Goal: Use online tool/utility: Utilize a website feature to perform a specific function

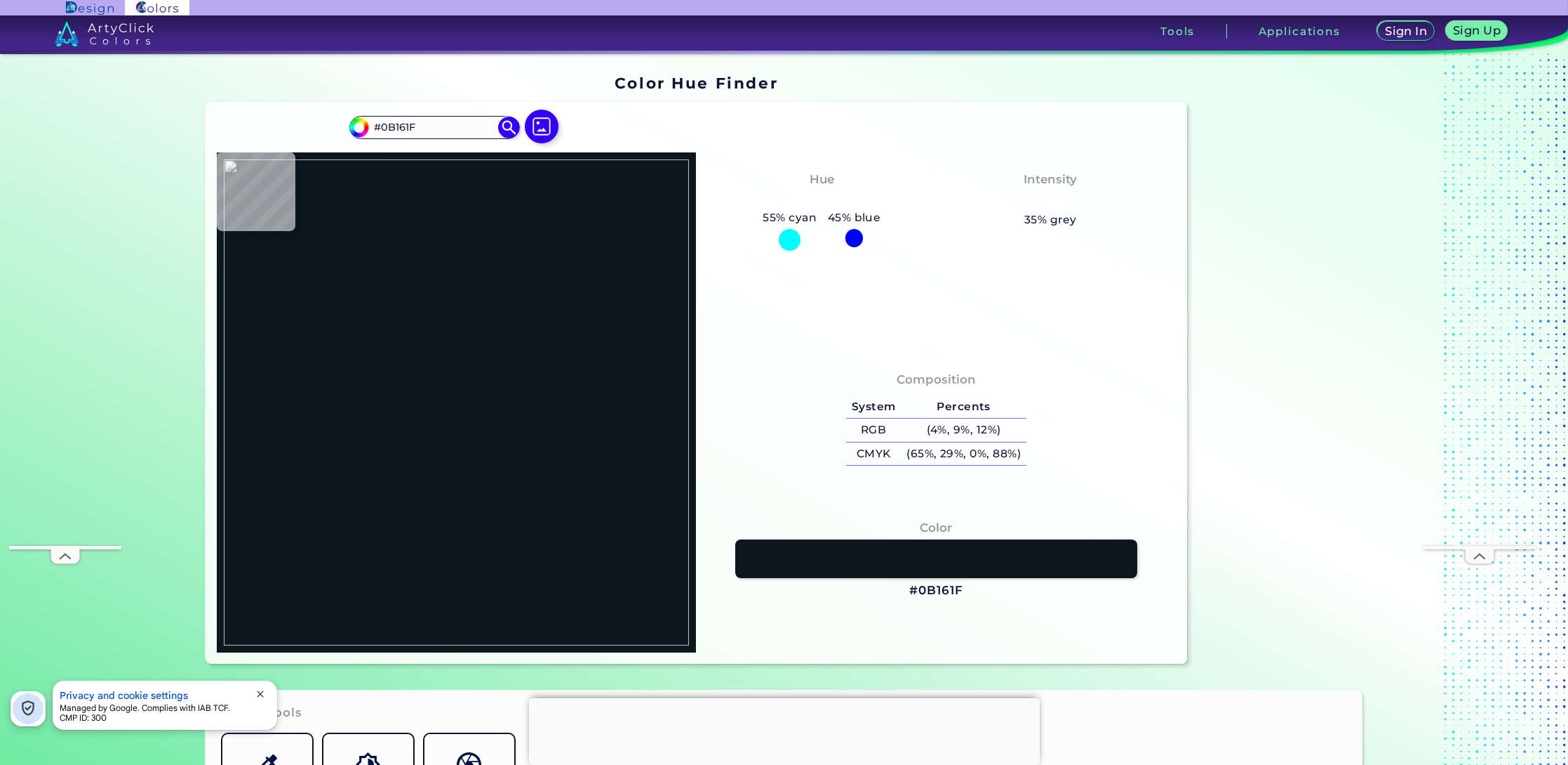
type input "#ffffff"
type input "#FFFFFF"
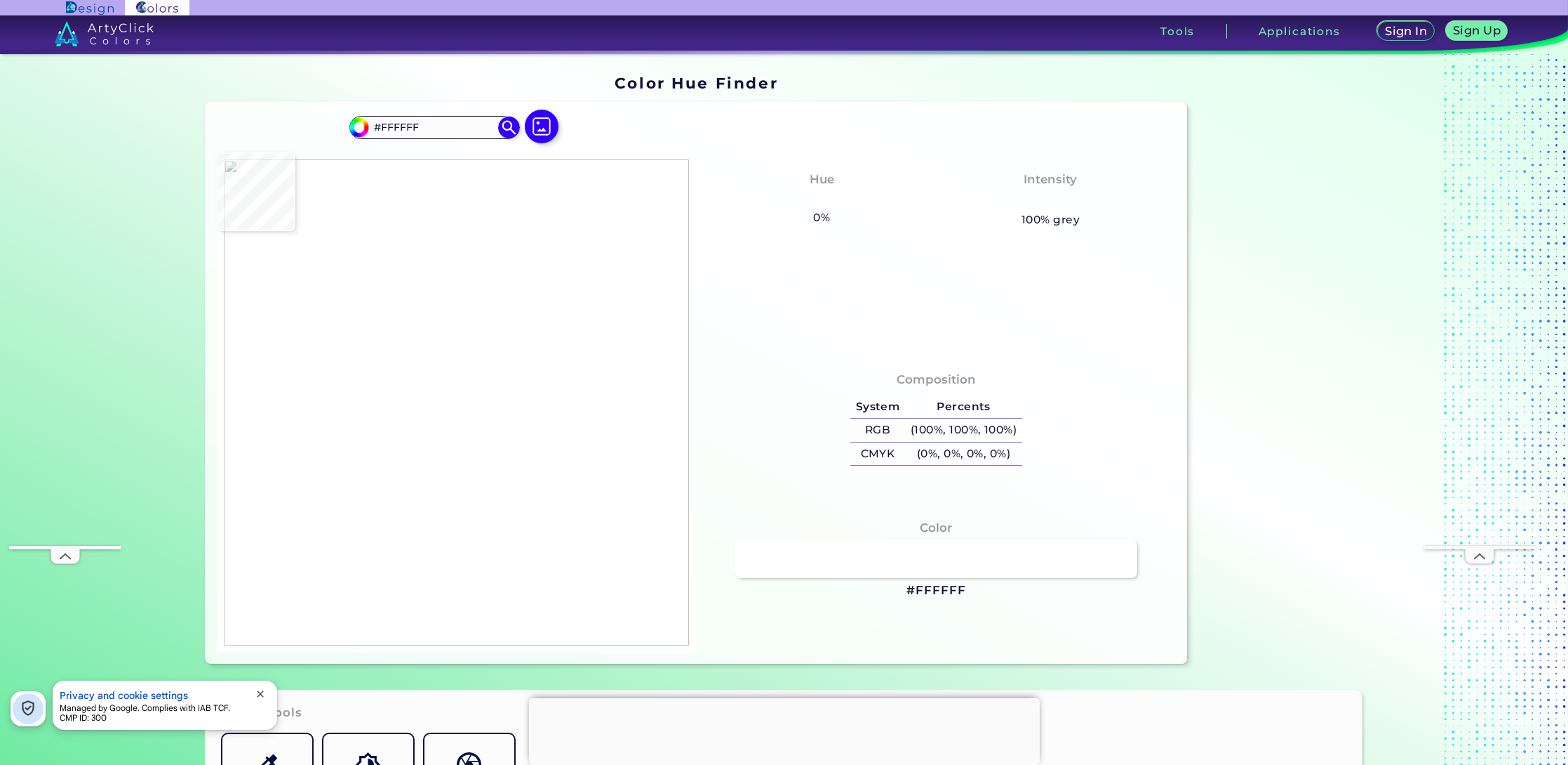
type input "#97bd5b"
type input "#97BD5B"
type input "#8fbd2d"
type input "#8FBD2D"
type input "#e20878"
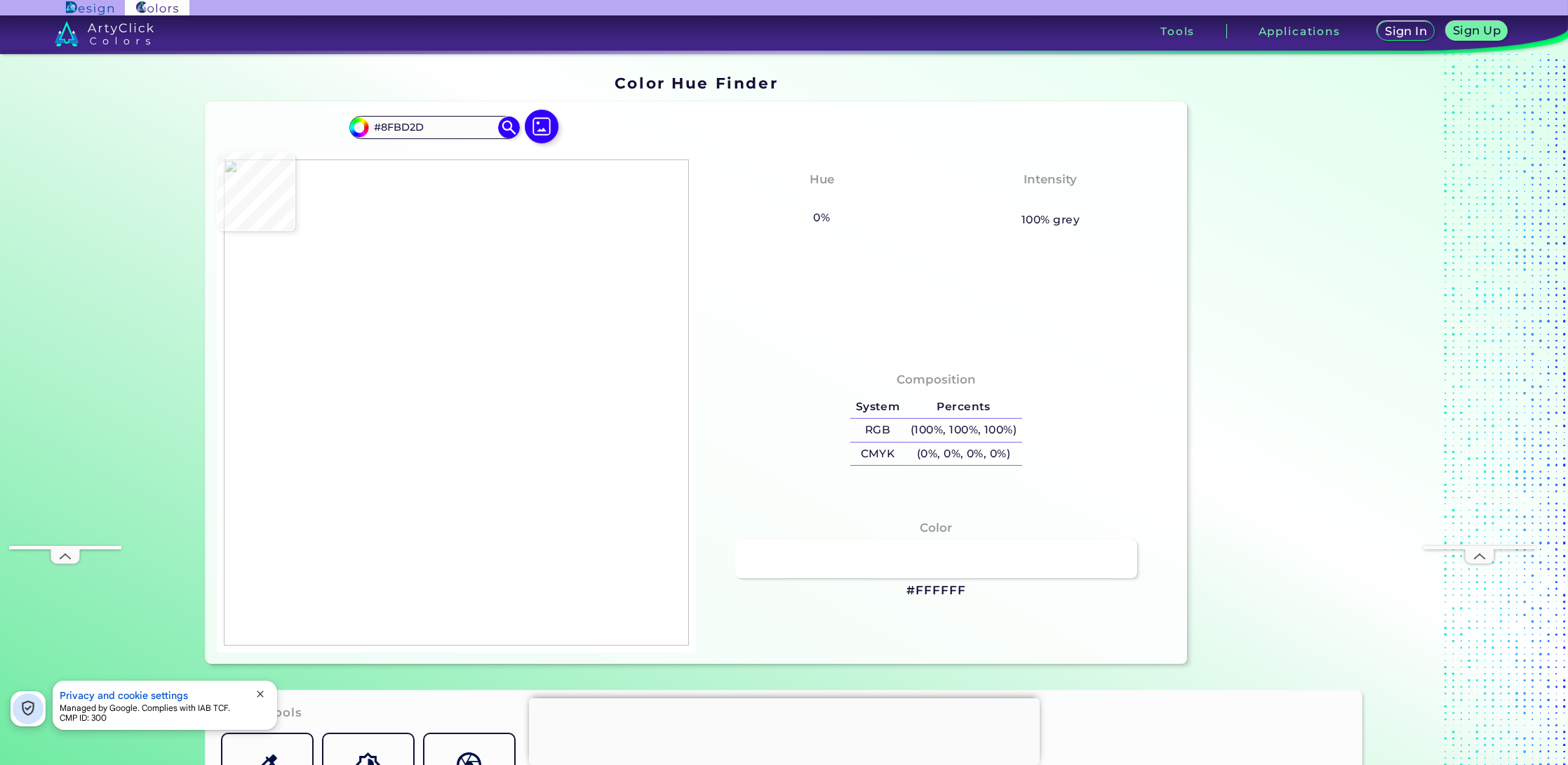
type input "#E20878"
type input "#e4027f"
type input "#E4027F"
type input "#e2017e"
type input "#E2017E"
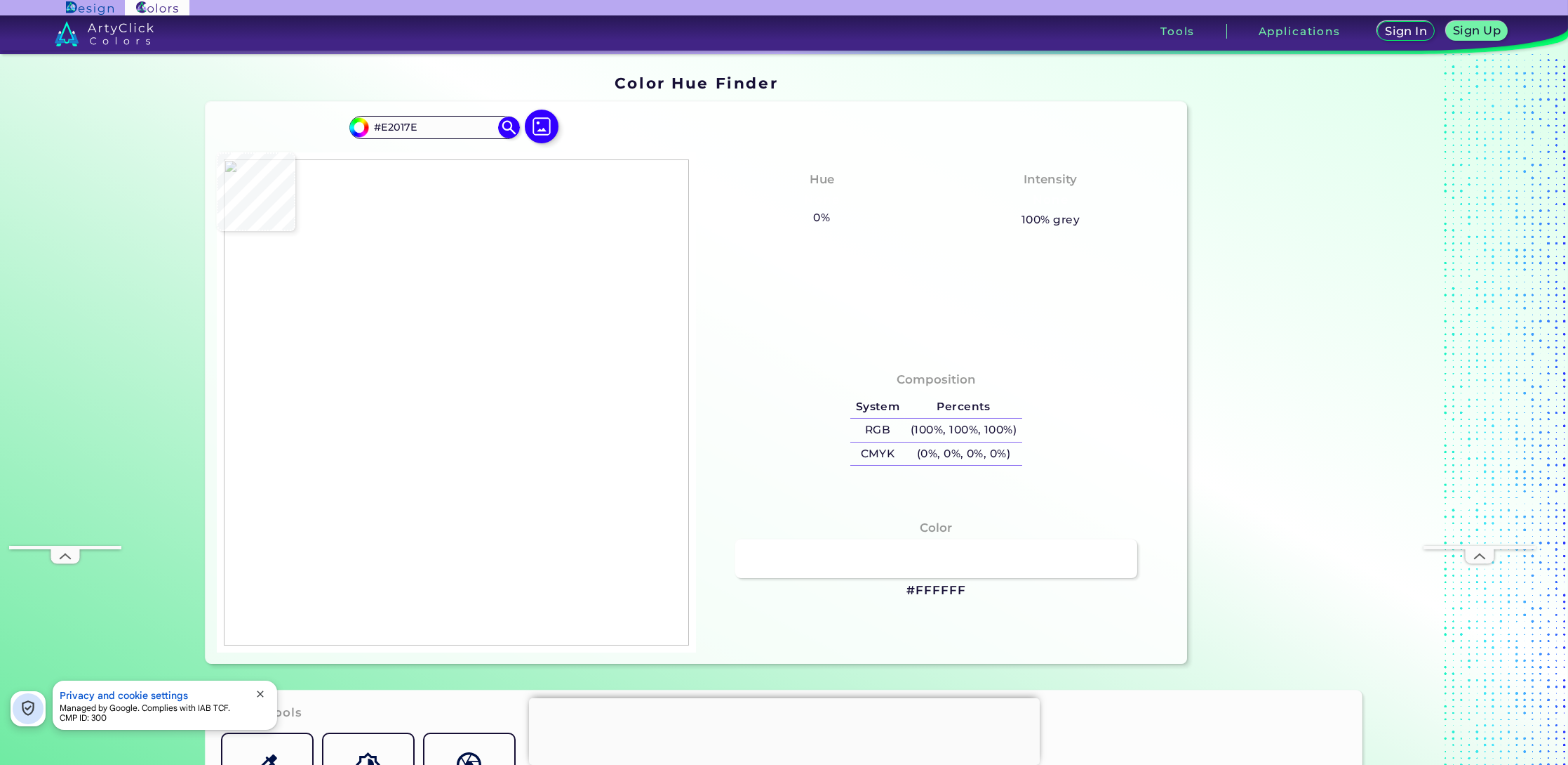
type input "#d3116d"
type input "#D3116D"
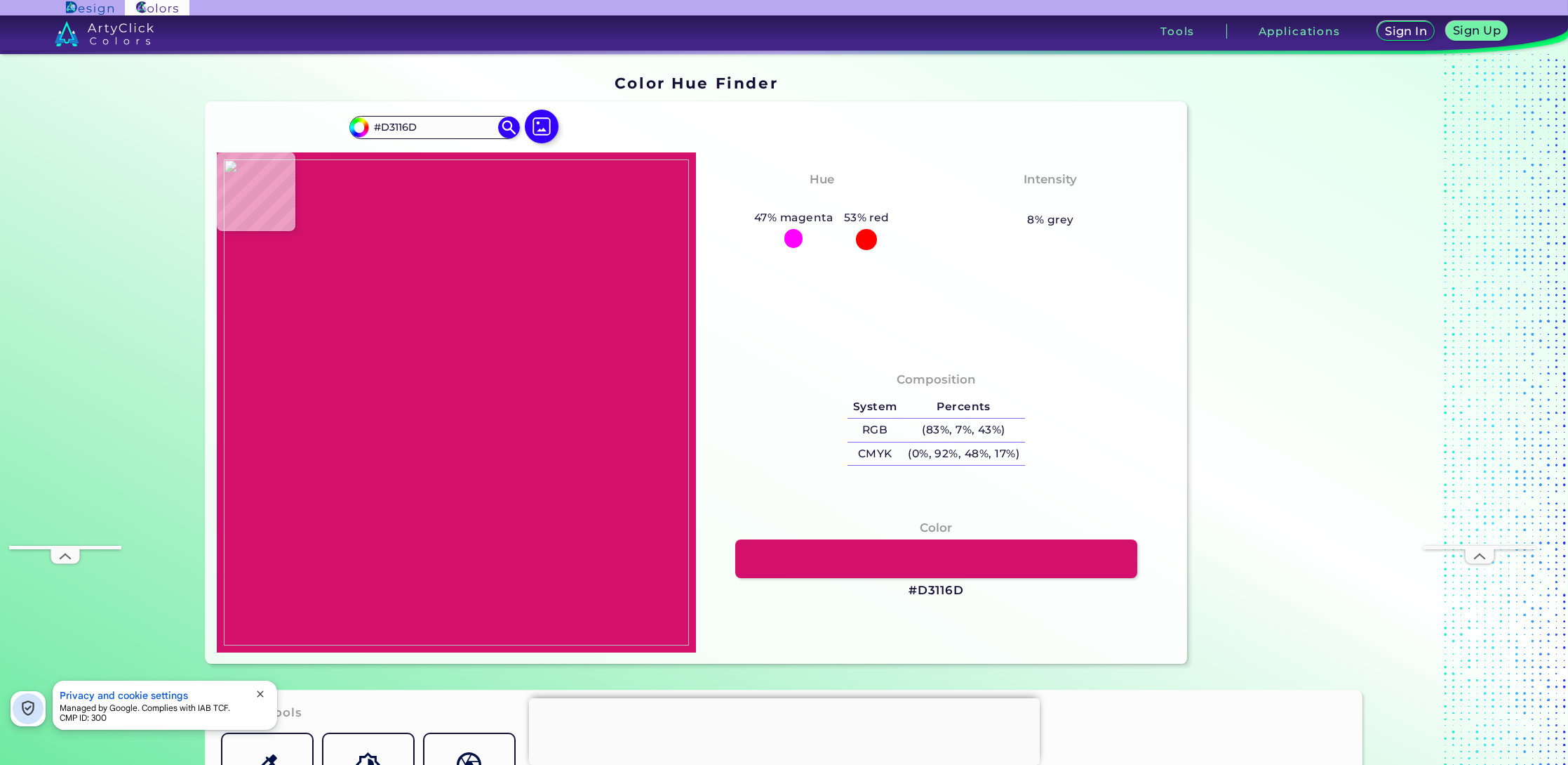
type input "#ffffff"
type input "#FFFFFF"
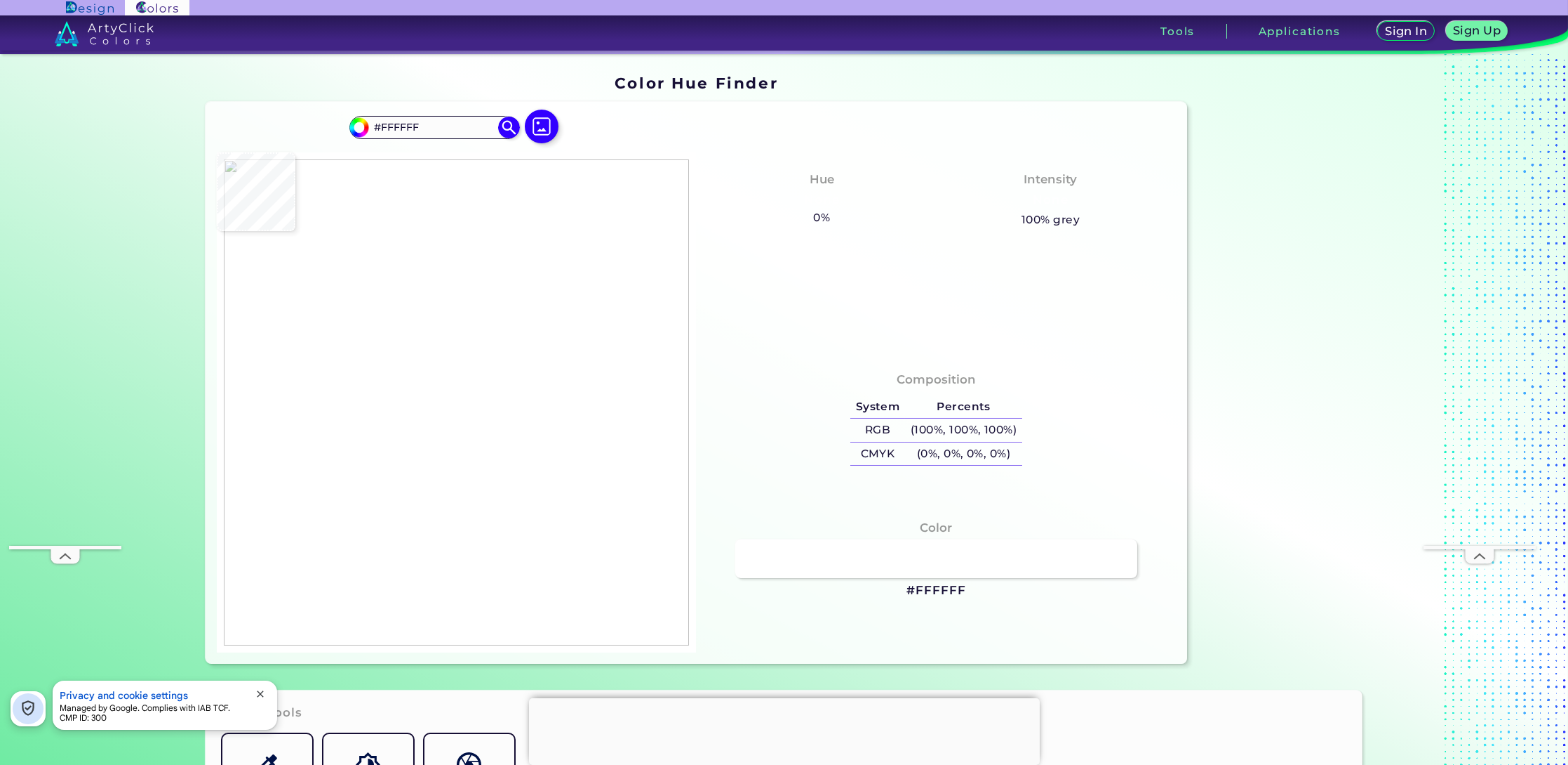
type input "#87bd2b"
type input "#87BD2B"
type input "#a99346"
type input "#A99346"
type input "#d61160"
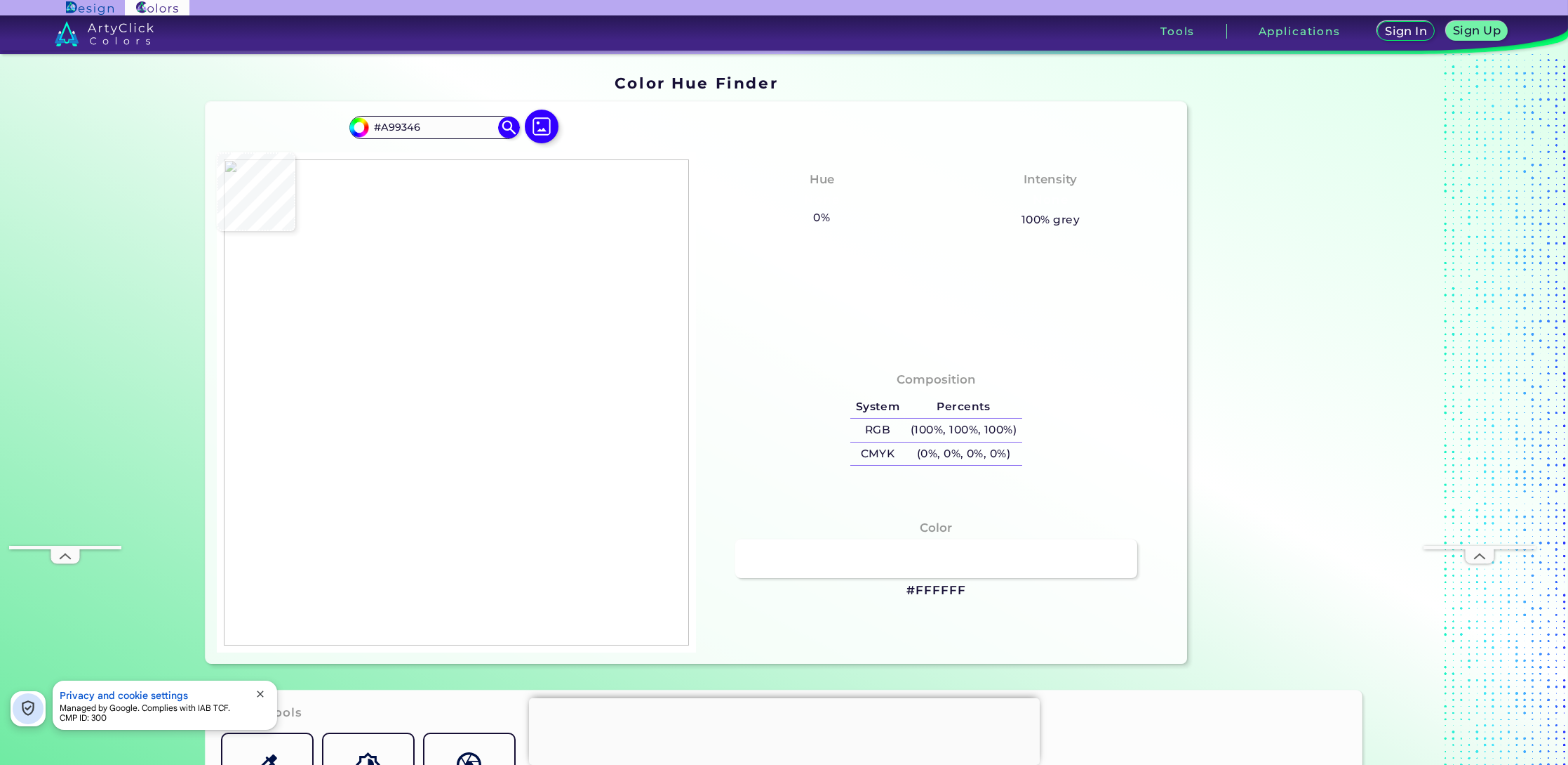
type input "#D61160"
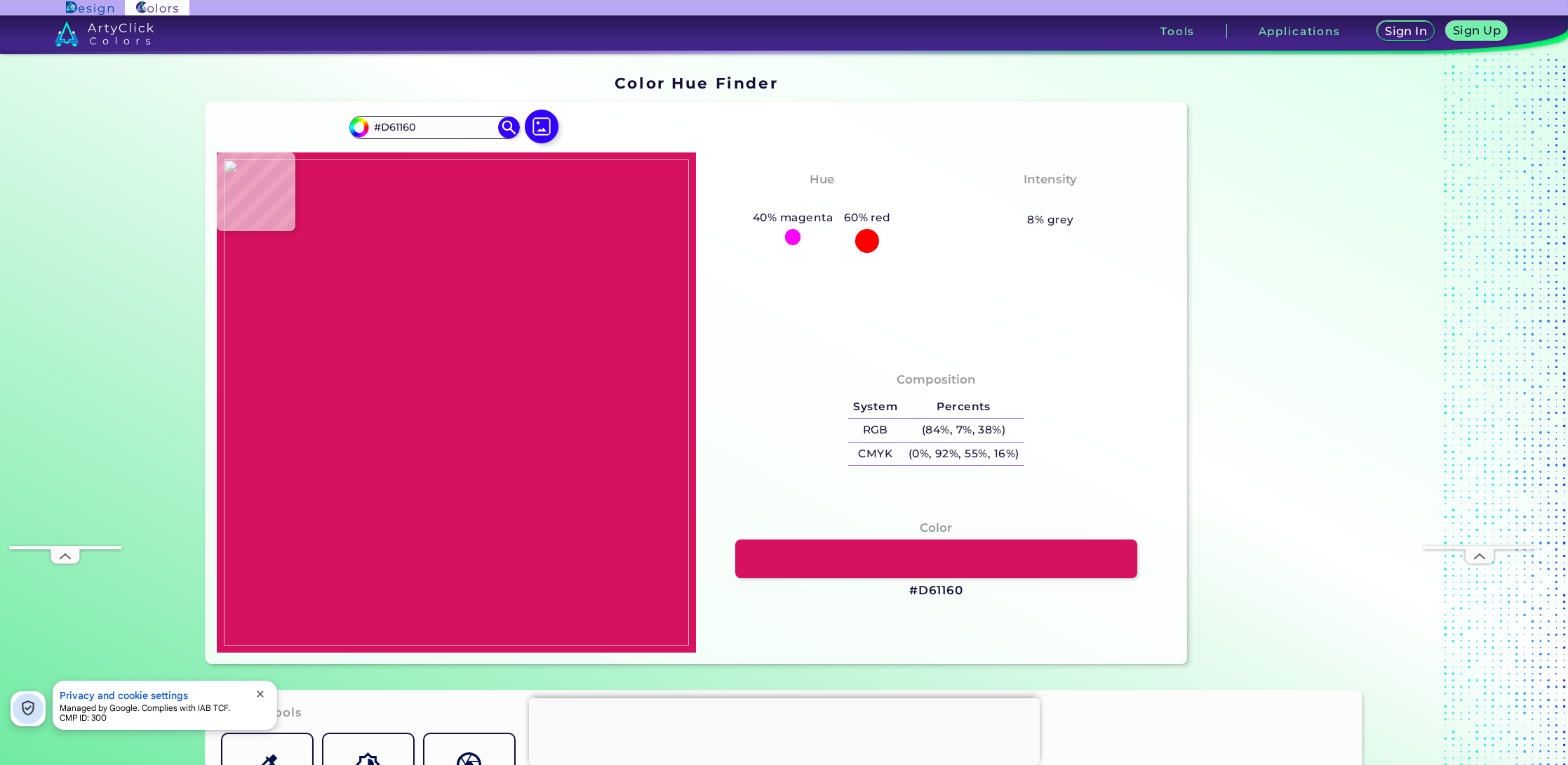
type input "#ee8145"
type input "#EE8145"
type input "#c71c61"
type input "#C71C61"
type input "#e2ecd0"
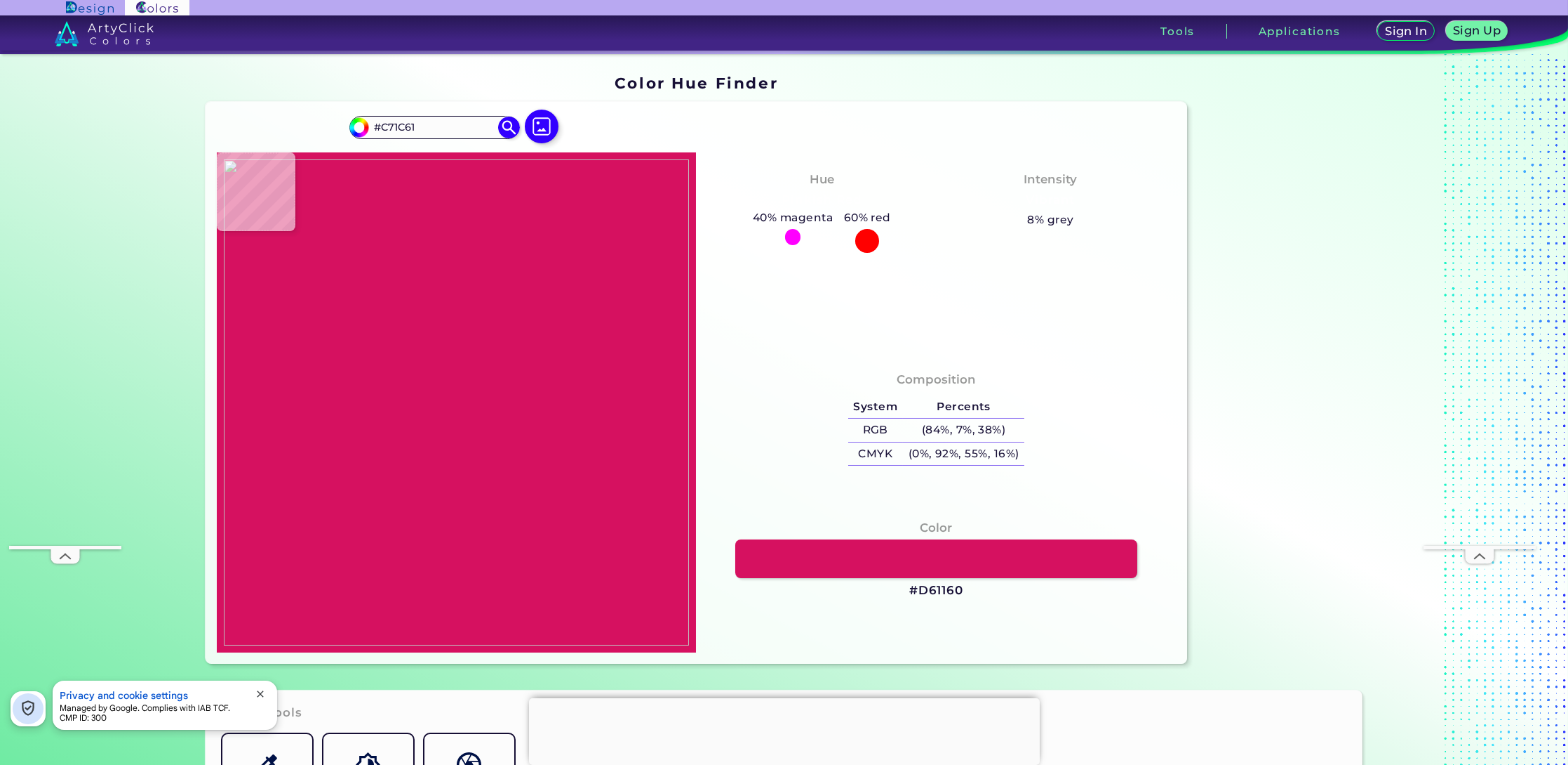
type input "#E2ECD0"
type input "#99ca51"
type input "#99CA51"
type input "#d90970"
type input "#D90970"
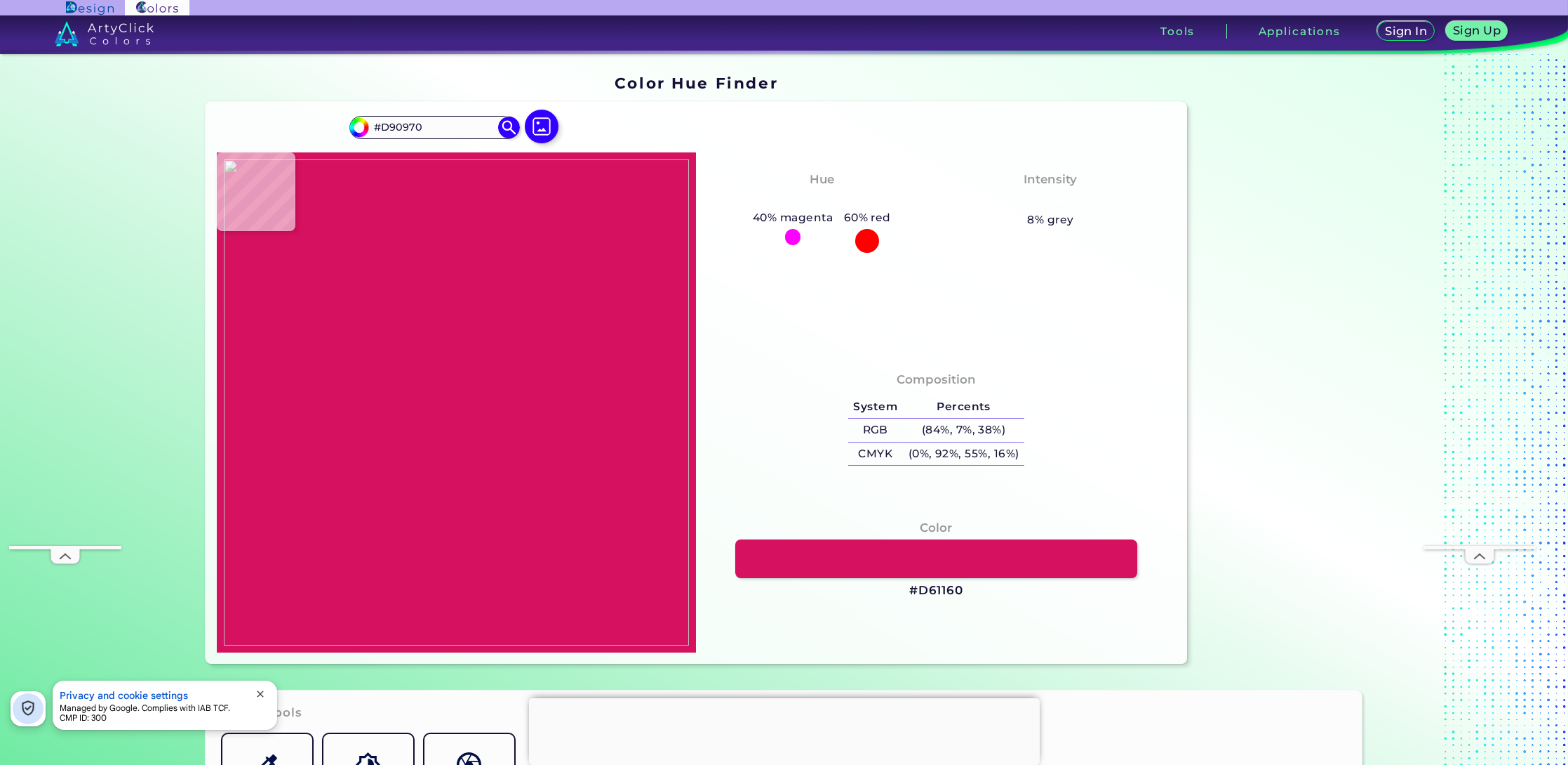
type input "#faec02"
type input "#FAEC02"
type input "#88bc2a"
type input "#88BC2A"
type input "#ffffff"
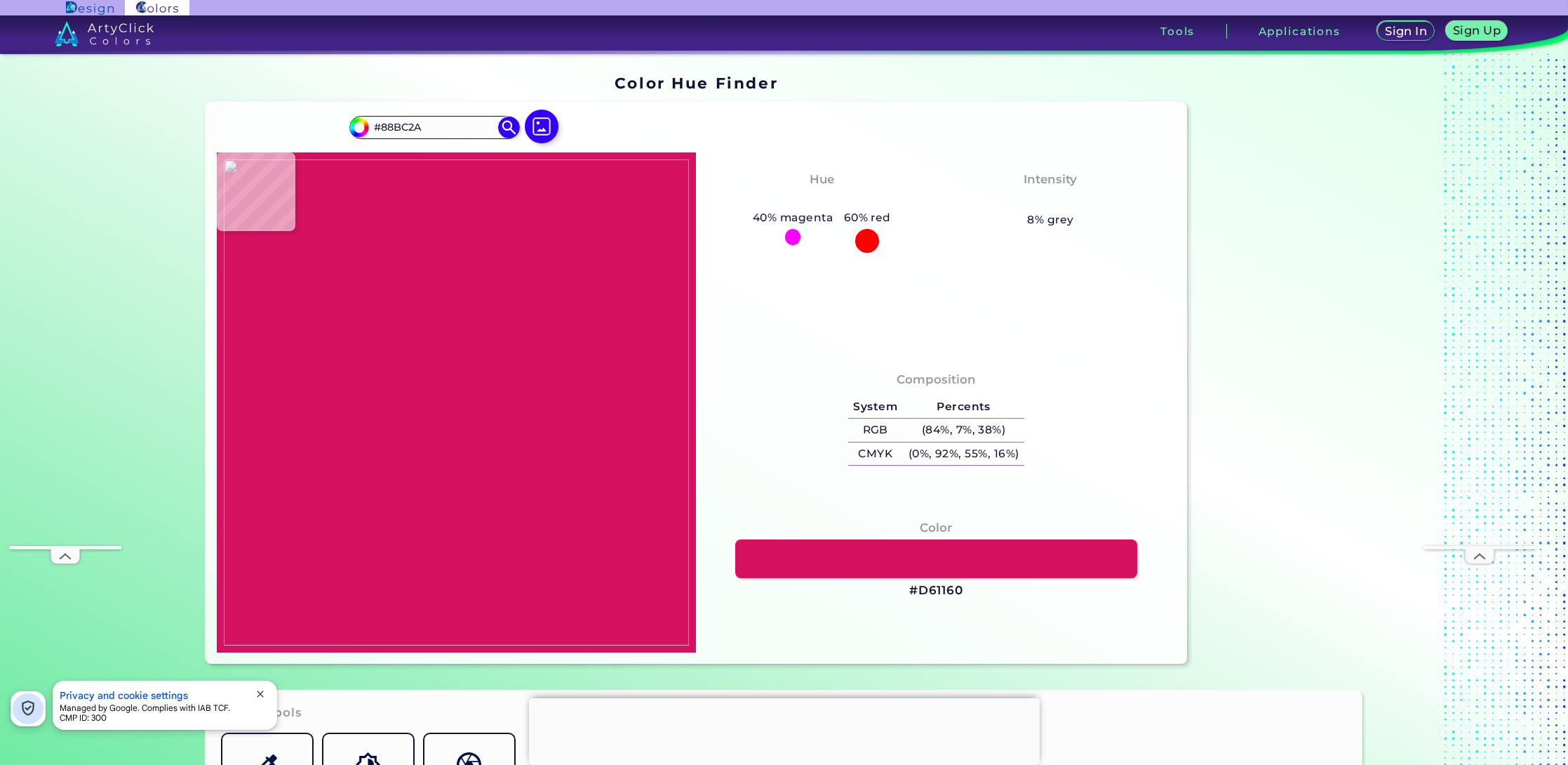
type input "#FFFFFF"
type input "#87bc2c"
type input "#87BC2C"
type input "#87bc26"
type input "#87BC26"
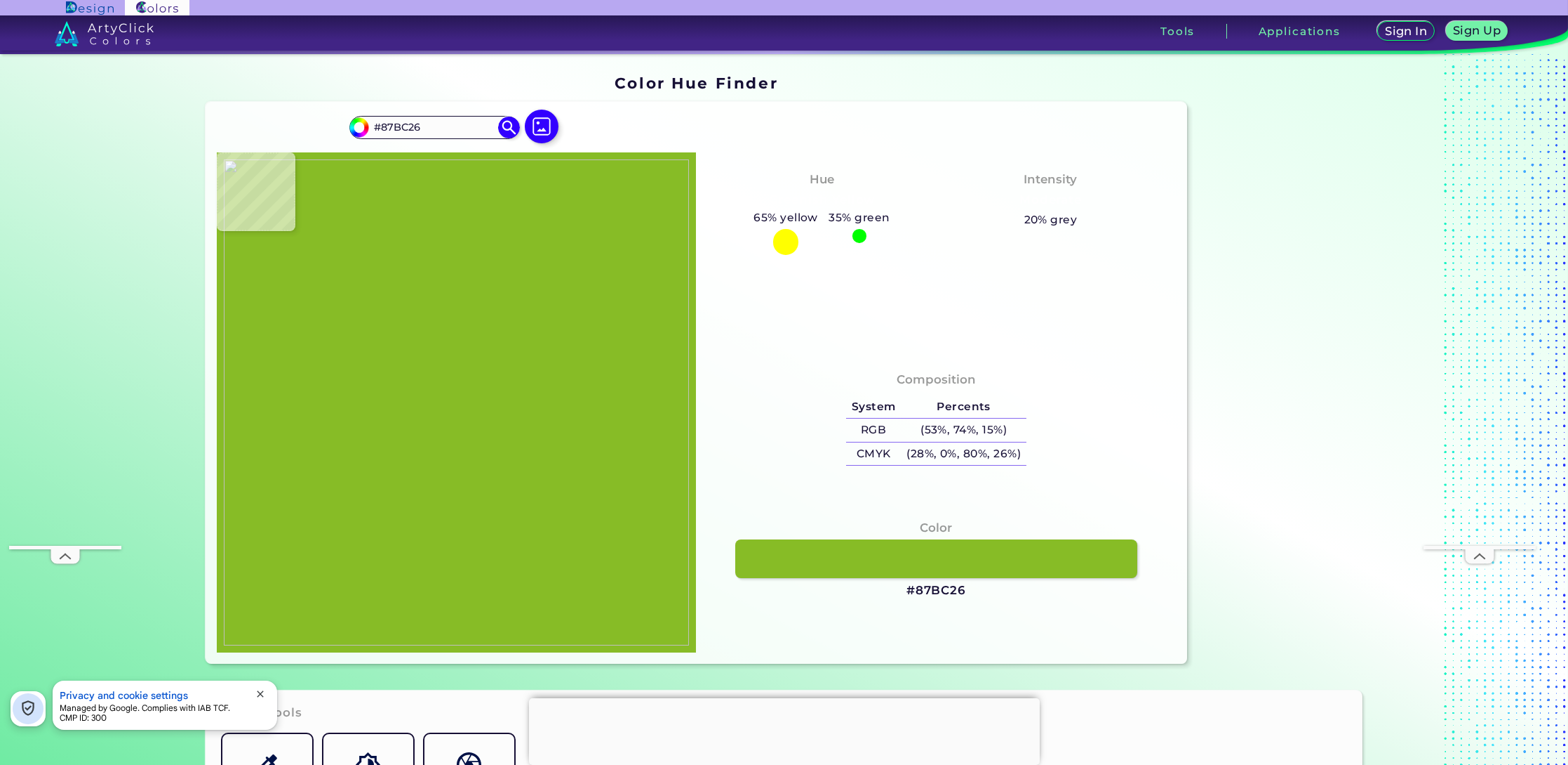
type input "#9ca437"
type input "#9CA437"
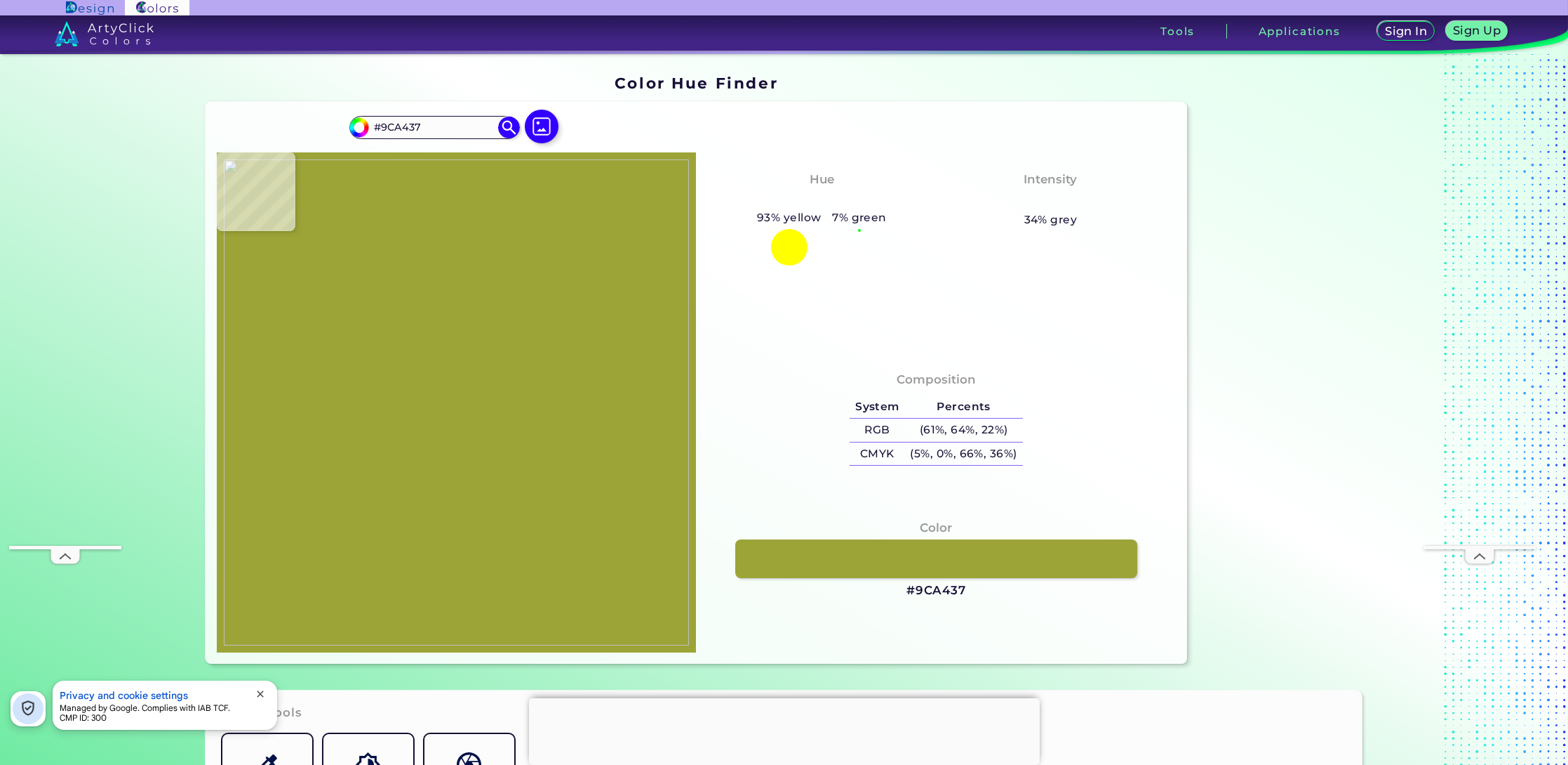
type input "#b35950"
type input "#B35950"
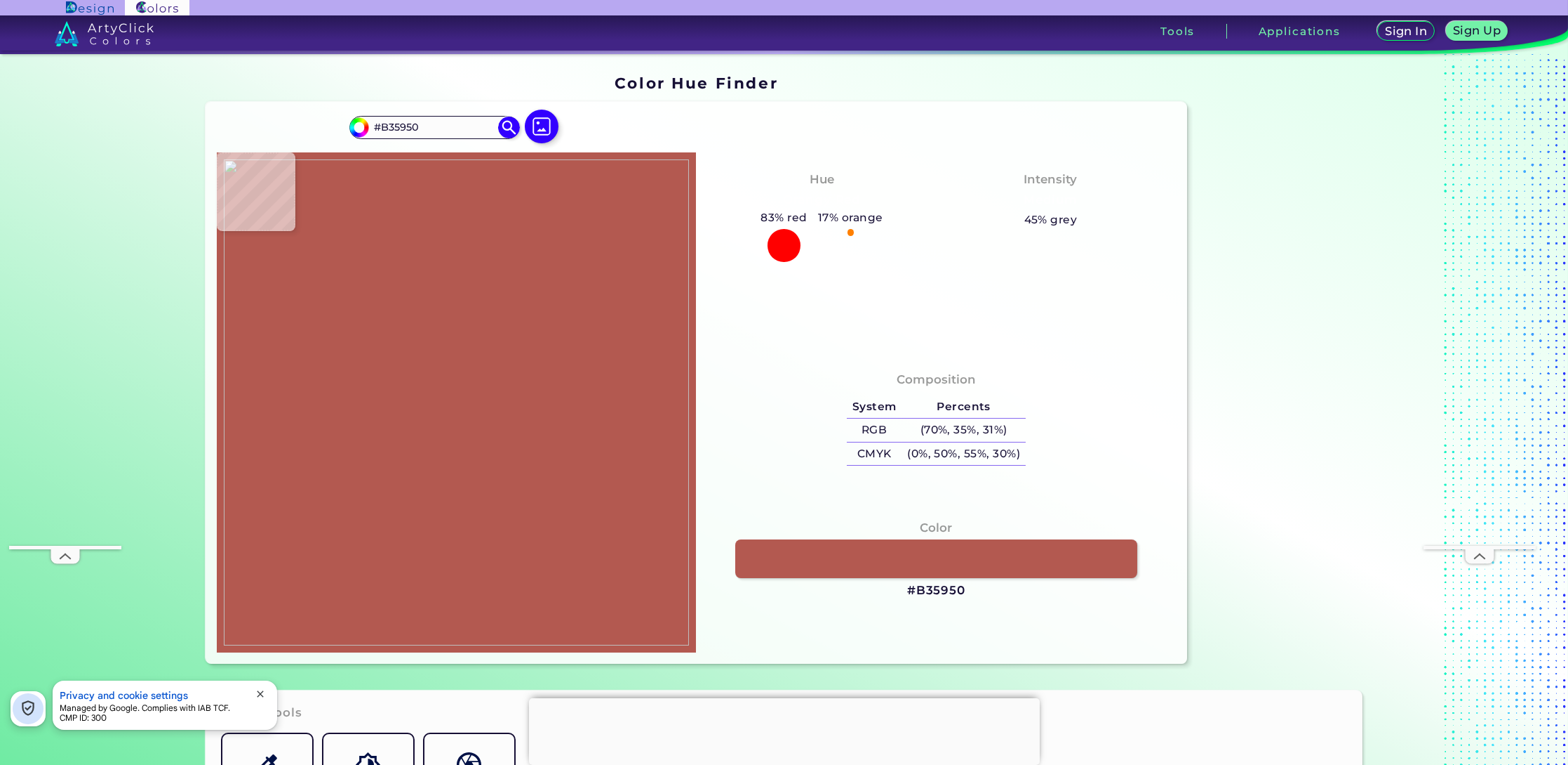
click at [422, 404] on img at bounding box center [457, 402] width 466 height 486
click at [436, 404] on img at bounding box center [457, 402] width 466 height 486
type input "#af7949"
type input "#AF7949"
type input "#a69841"
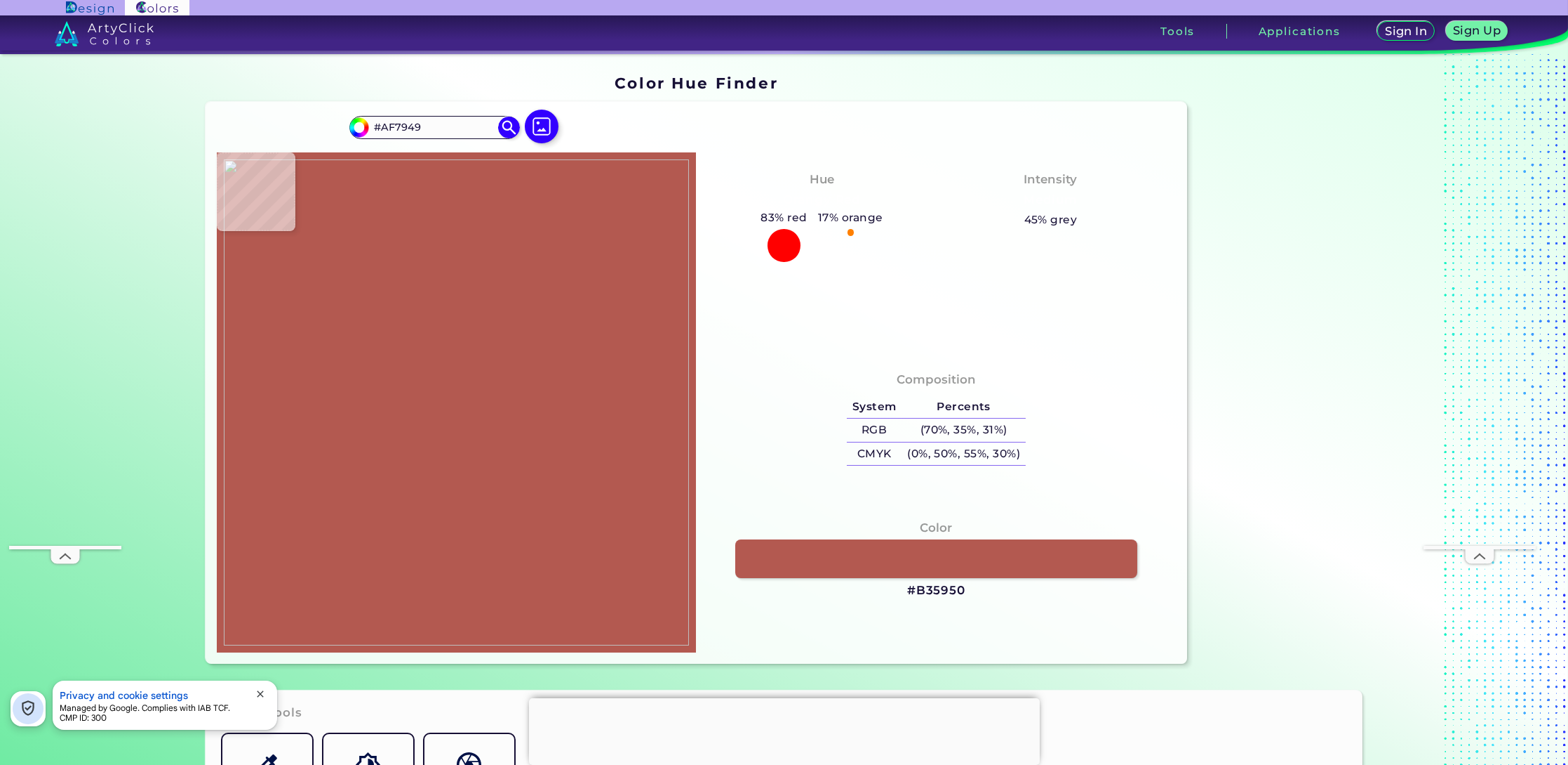
type input "#A69841"
type input "#ffffff"
type input "#FFFFFF"
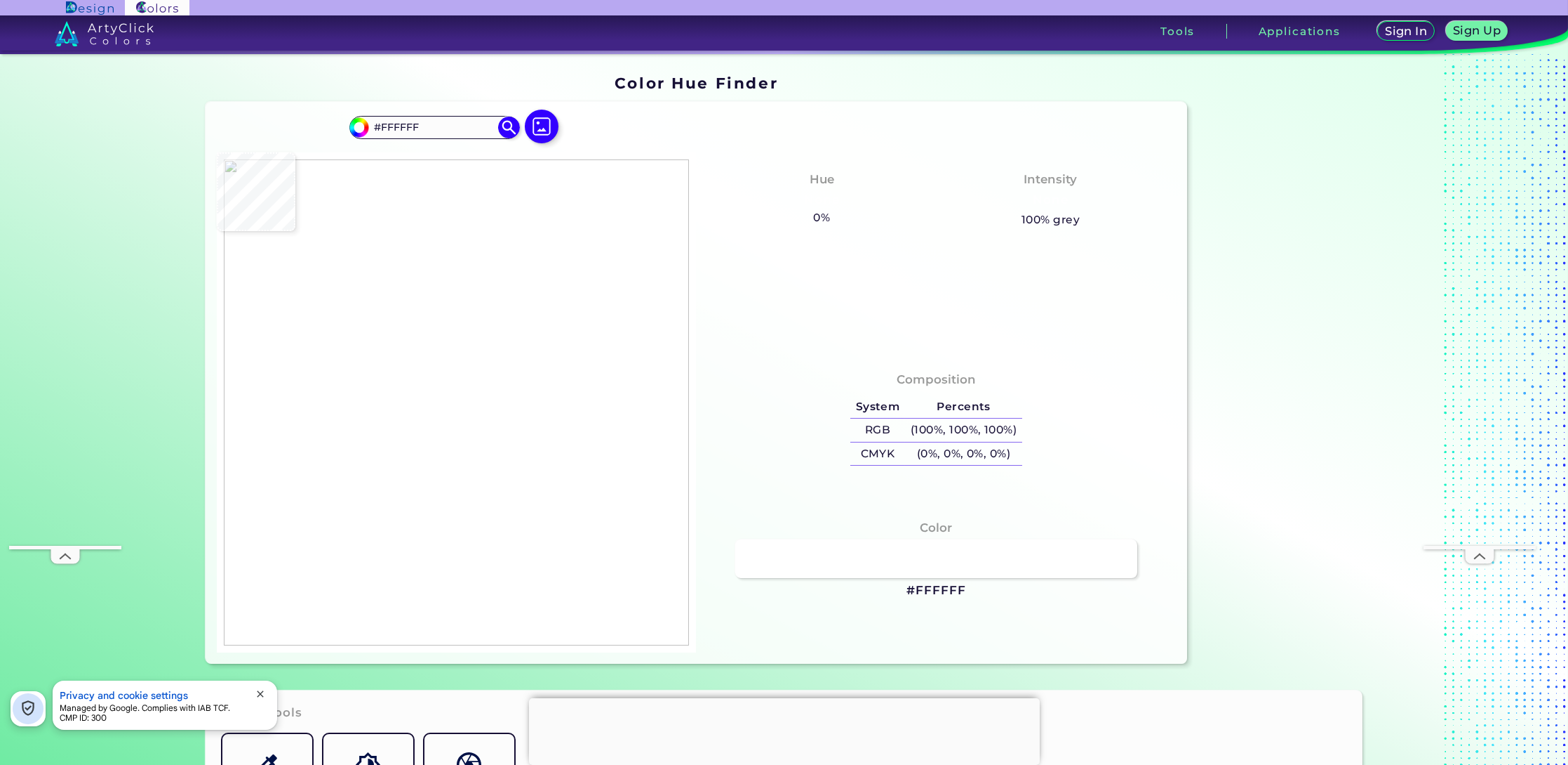
type input "#a1bc74"
type input "#A1BC74"
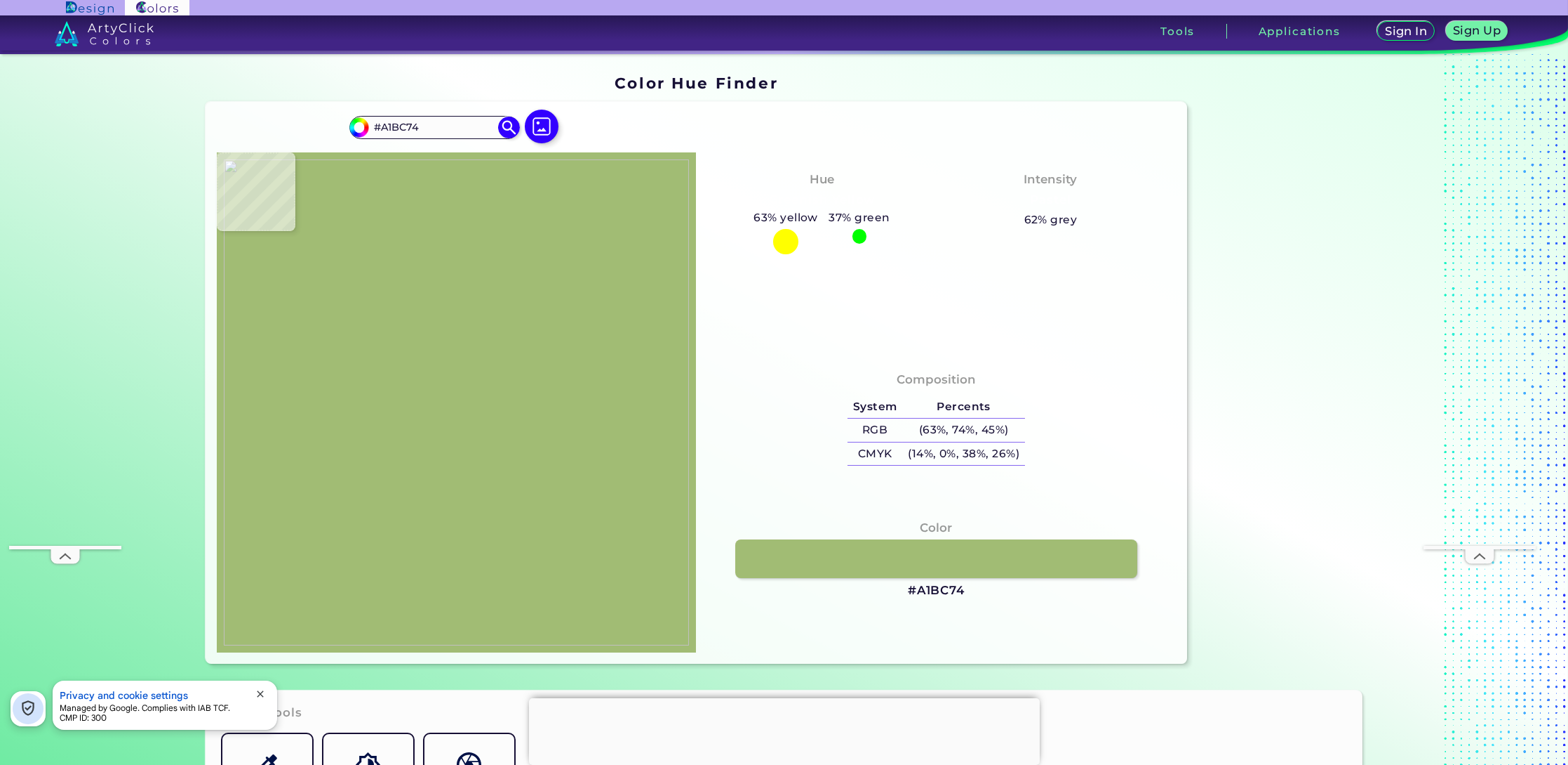
type input "#ffffff"
type input "#FFFFFF"
type input "#eff2ea"
type input "#EFF2EA"
type input "#ffffff"
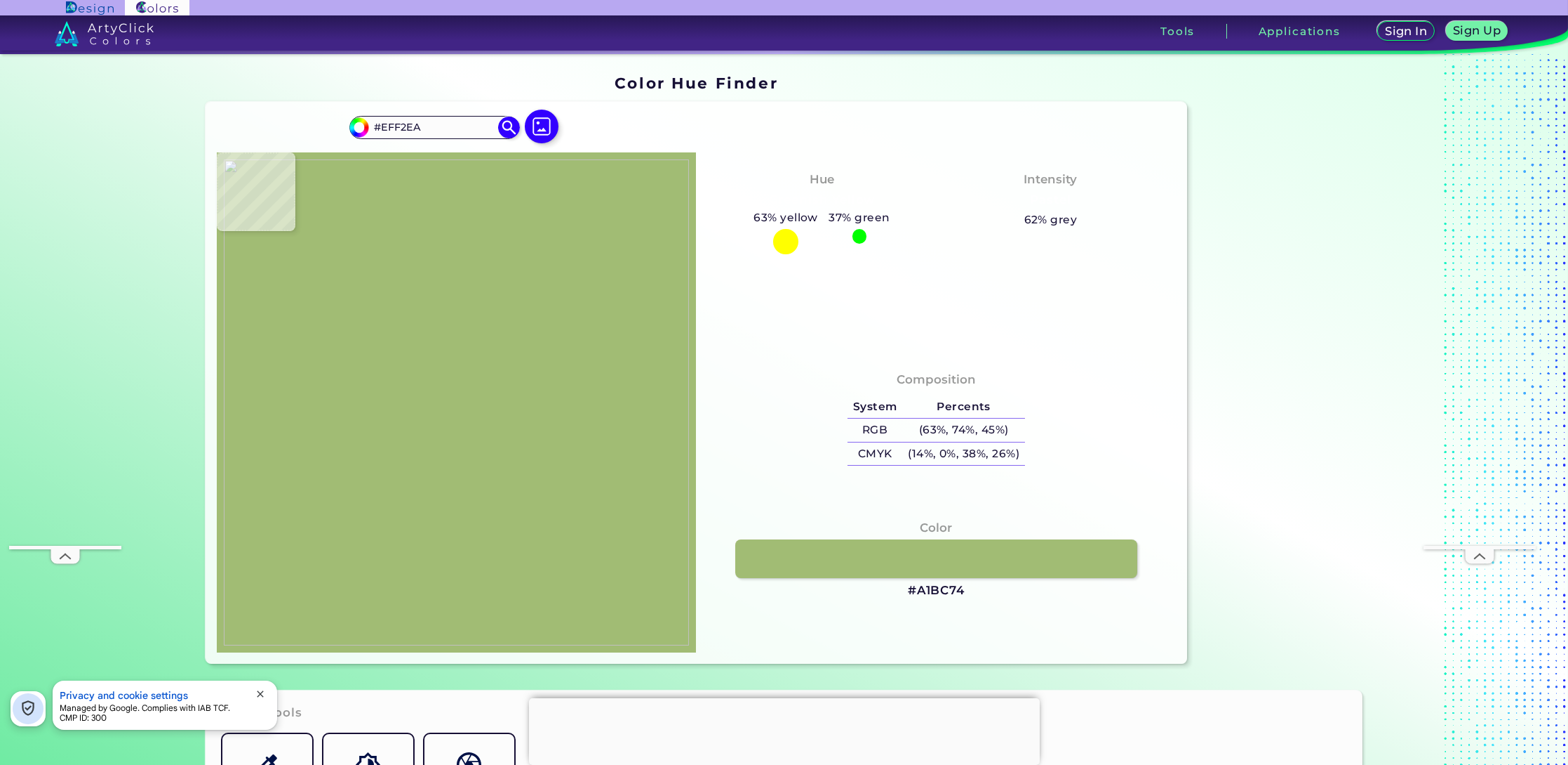
type input "#FFFFFF"
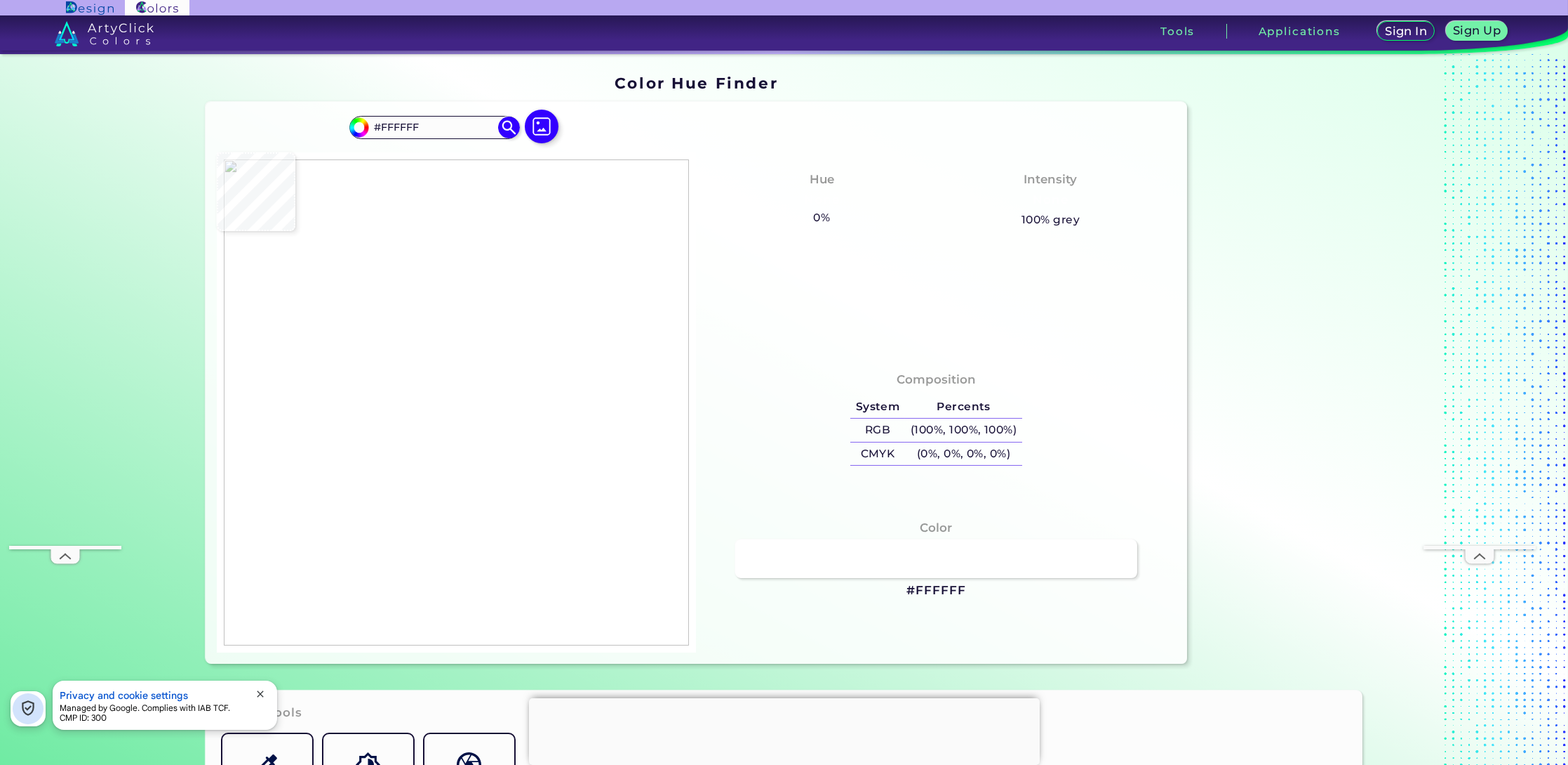
type input "#8bc42c"
type input "#8BC42C"
type input "#e3007b"
type input "#E3007B"
type input "#e26e3a"
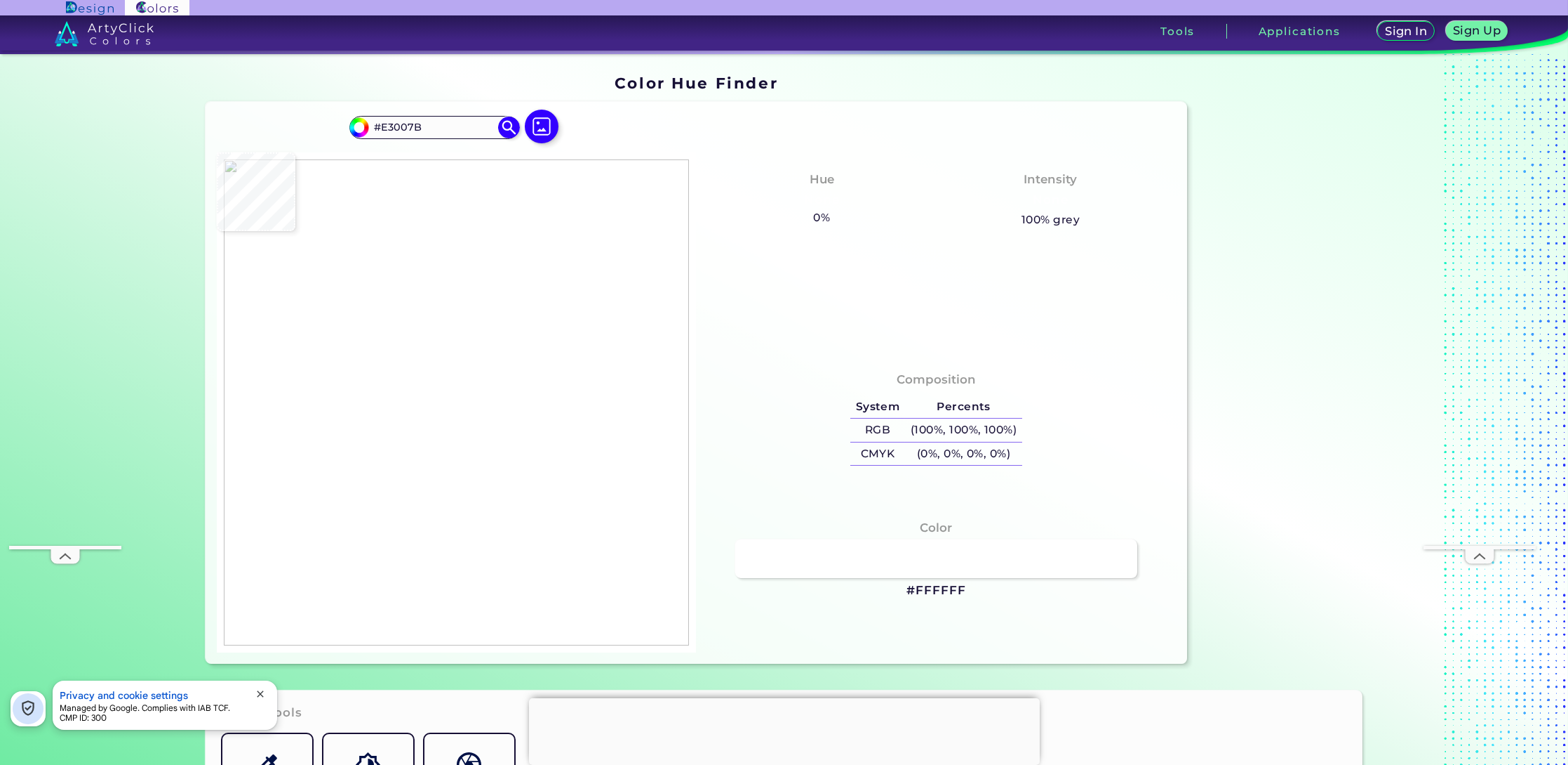
type input "#E26E3A"
type input "#d21168"
type input "#D21168"
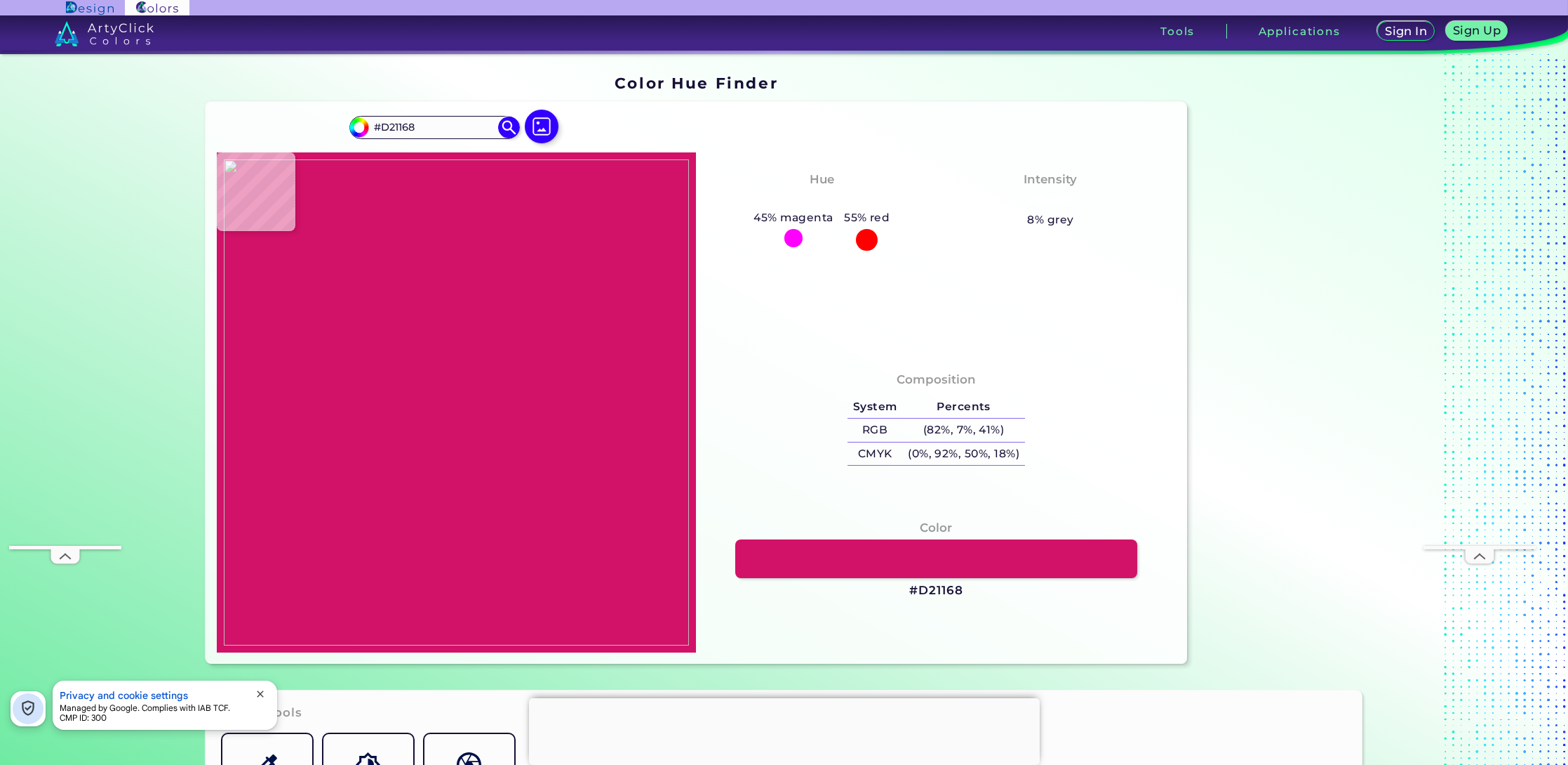
type input "#d21067"
type input "#D21067"
type input "#f9f103"
type input "#F9F103"
type input "#e30574"
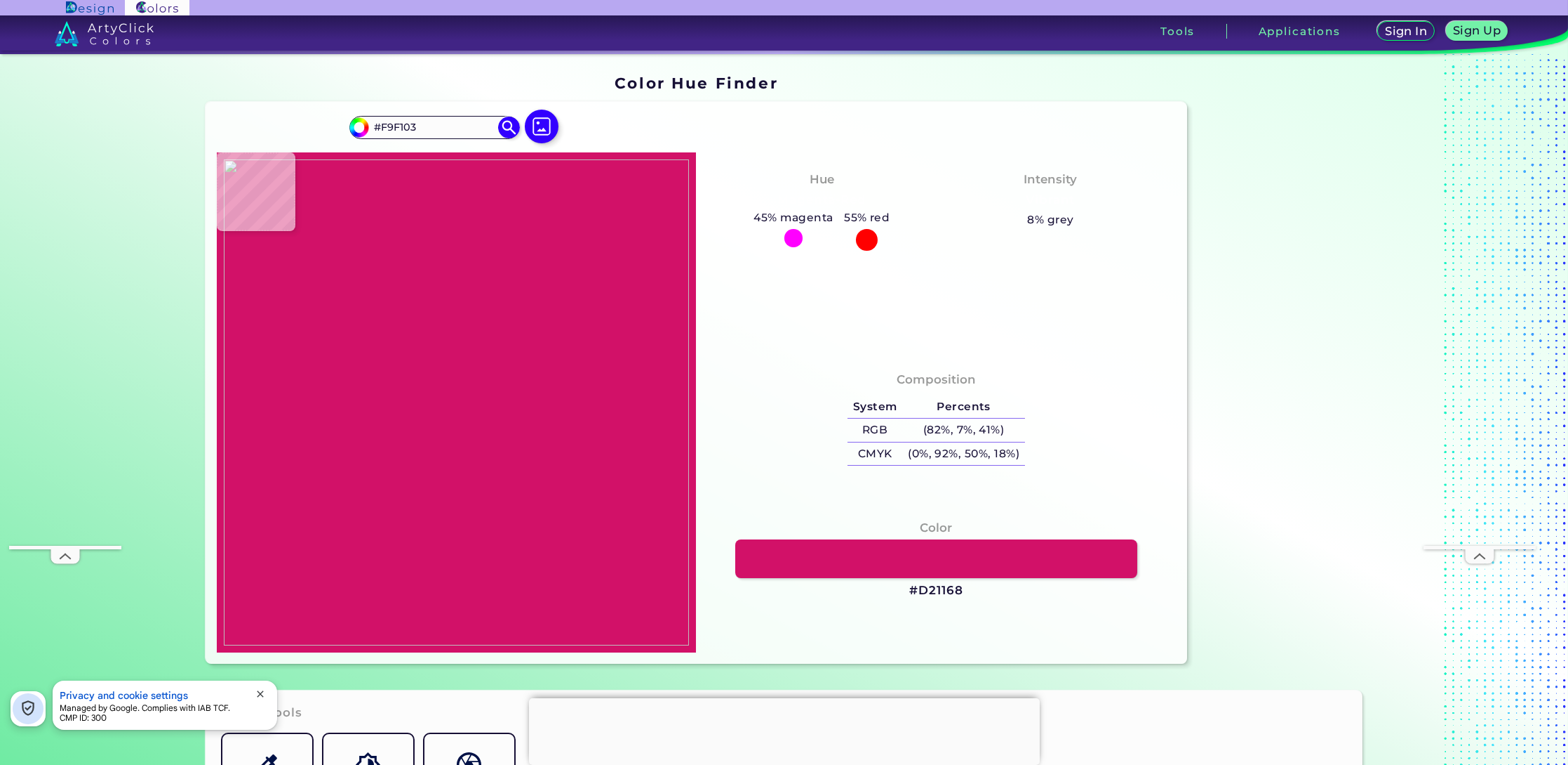
type input "#E30574"
type input "#95b932"
type input "#95B932"
type input "#fded0b"
type input "#FDED0B"
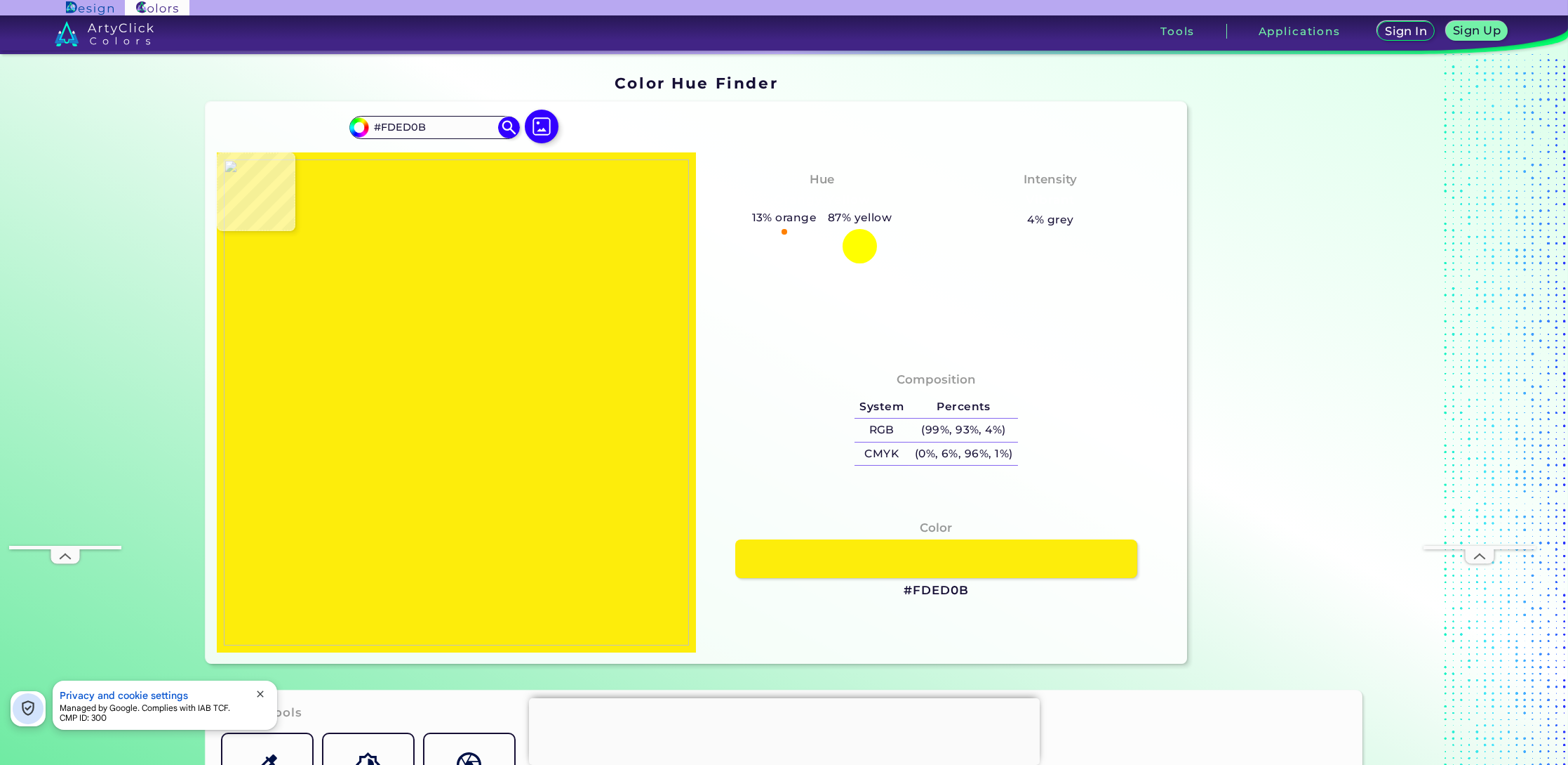
type input "#feee04"
type input "#FEEE04"
type input "#feea08"
type input "#FEEA08"
type input "#d3116d"
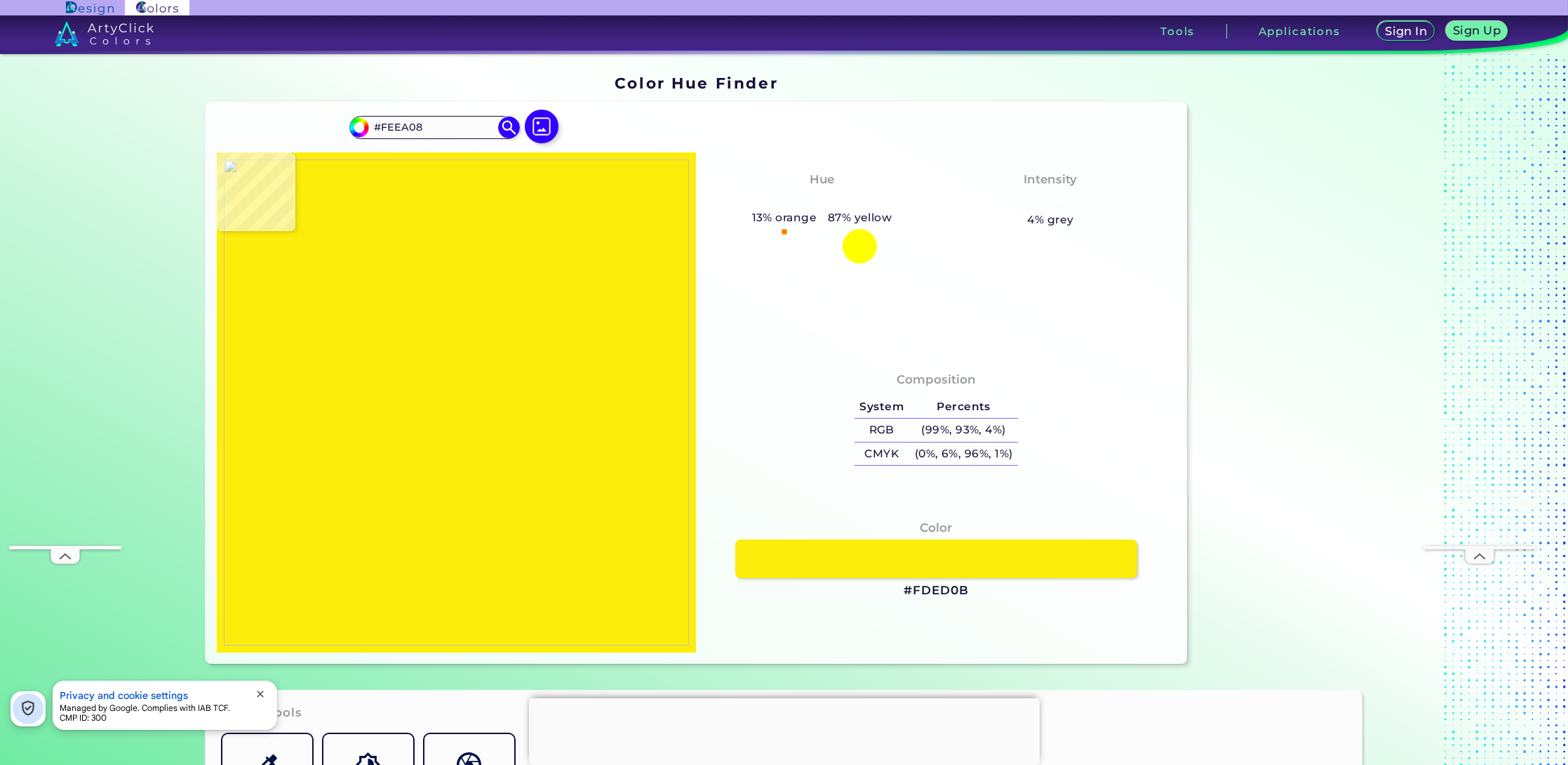
type input "#D3116D"
type input "#83b921"
type input "#83B921"
type input "#9cc357"
type input "#9CC357"
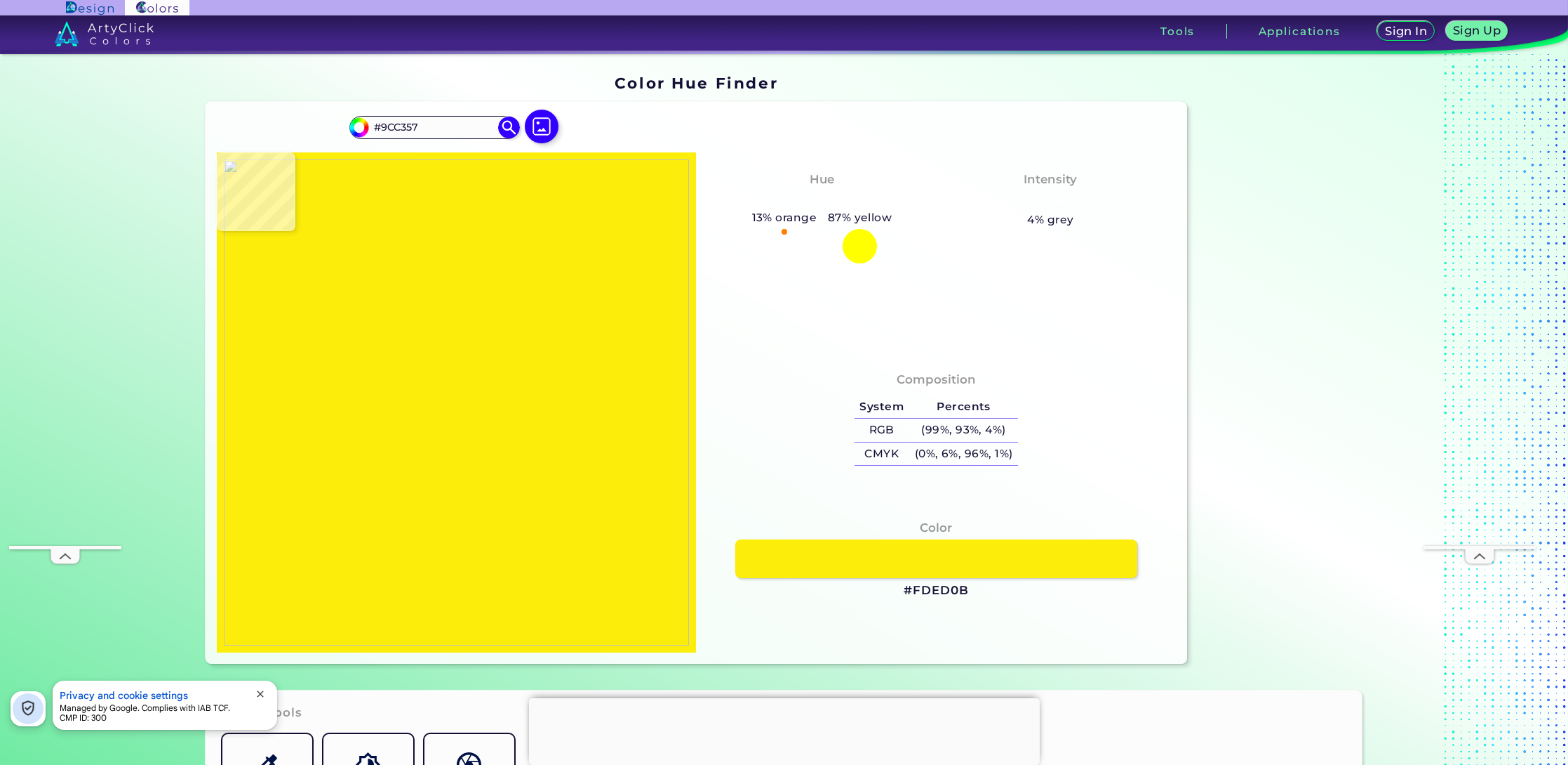
type input "#90b72e"
type input "#90B72E"
type input "#de0376"
type input "#DE0376"
type input "#f5c127"
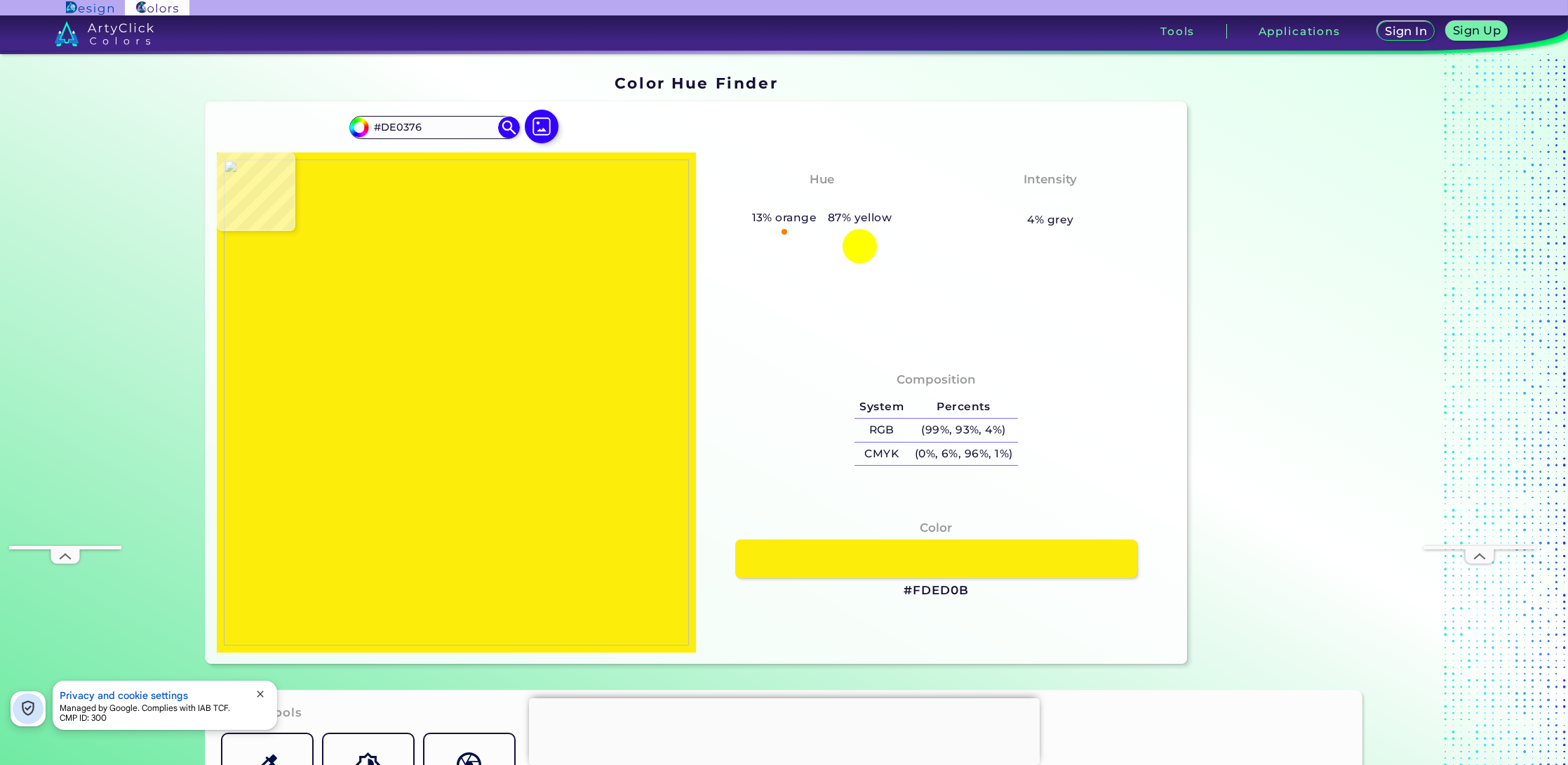
type input "#F5C127"
type input "#eb7f40"
type input "#EB7F40"
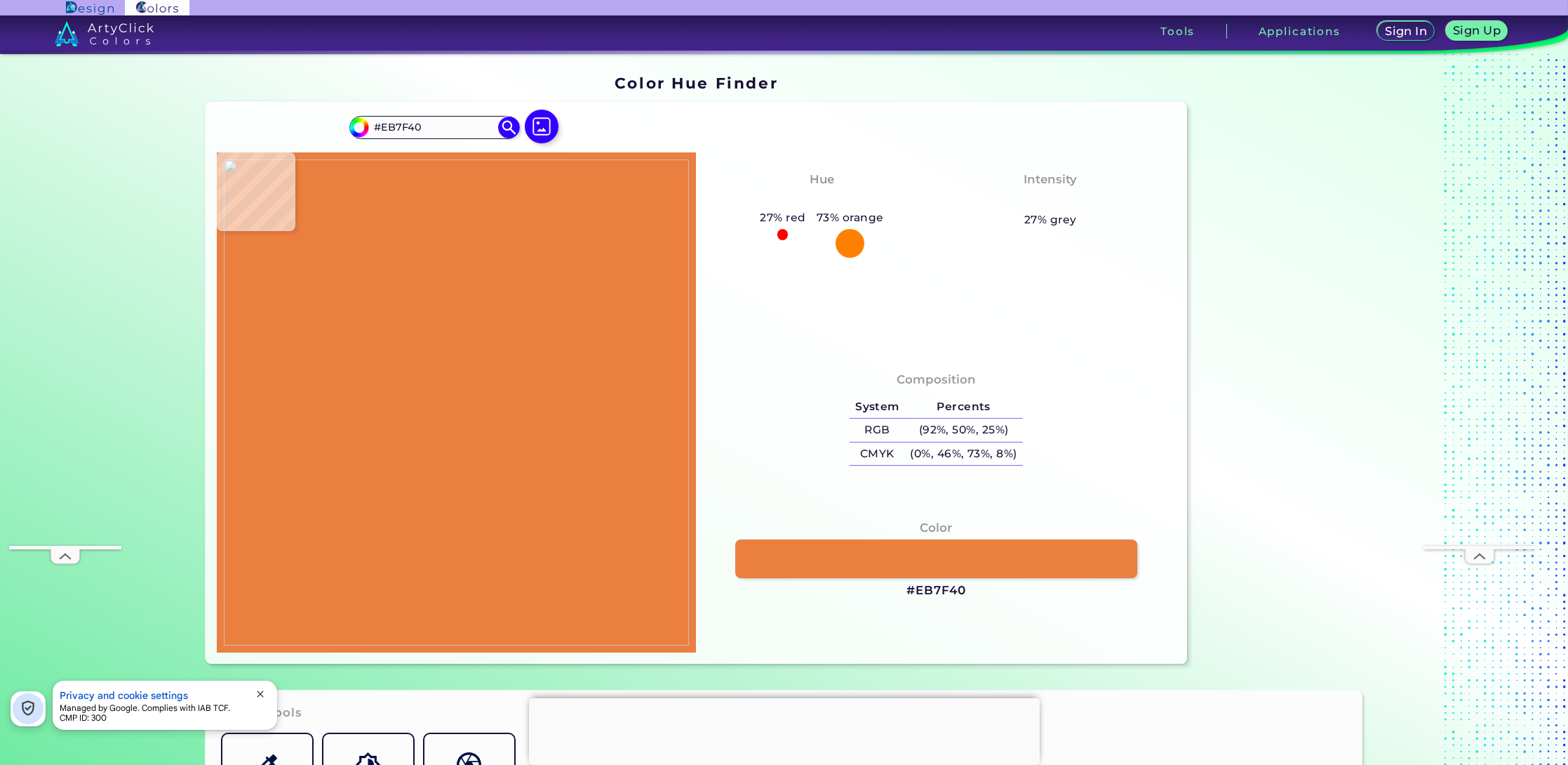
type input "#eb7644"
type input "#EB7644"
type input "#ea6d43"
type input "#EA6D43"
type input "#b95451"
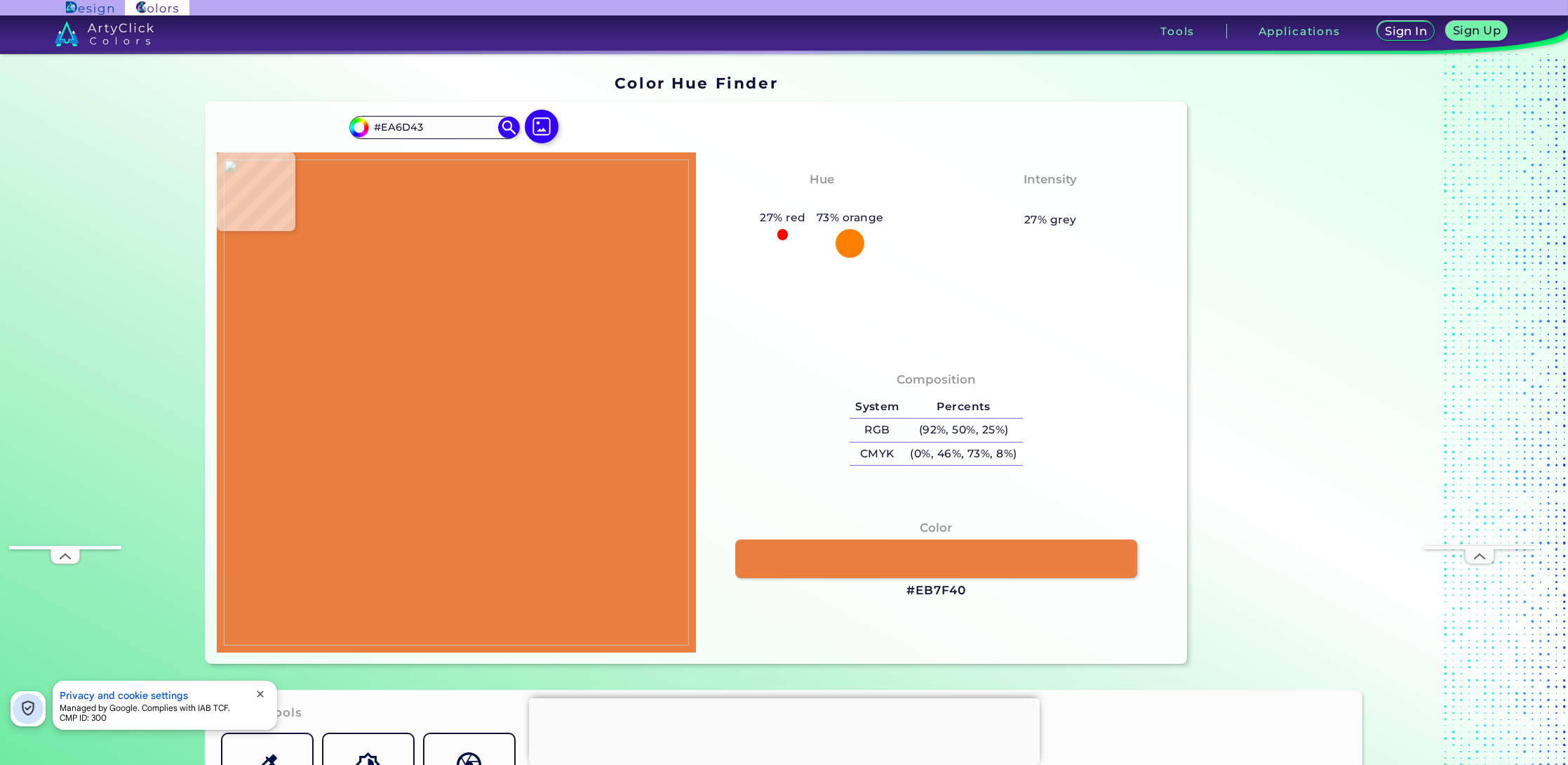
type input "#B95451"
type input "#84b924"
type input "#84B924"
type input "#ffffff"
type input "#FFFFFF"
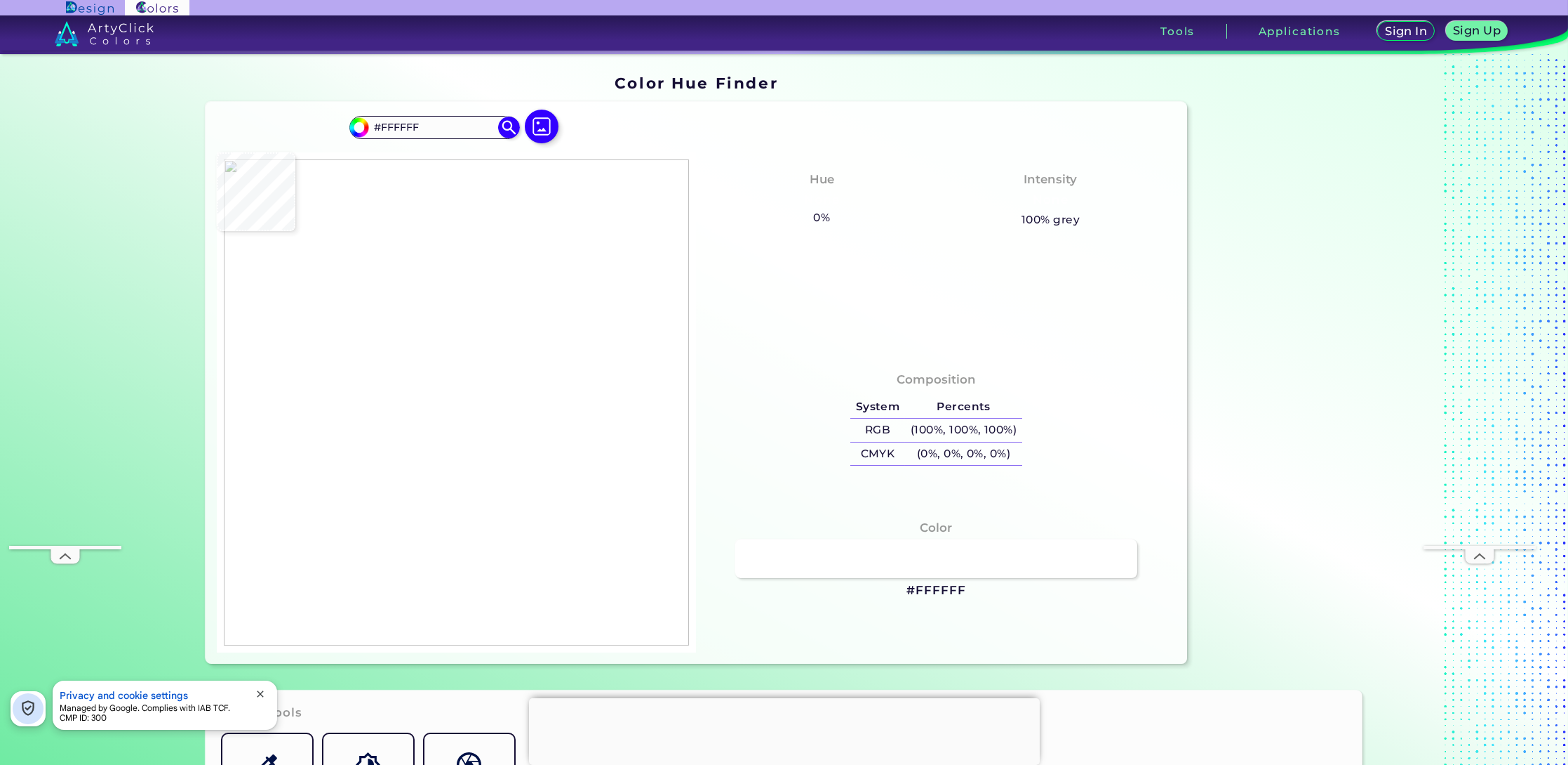
type input "#88b927"
type input "#88B927"
type input "#c71a5e"
type input "#C71A5E"
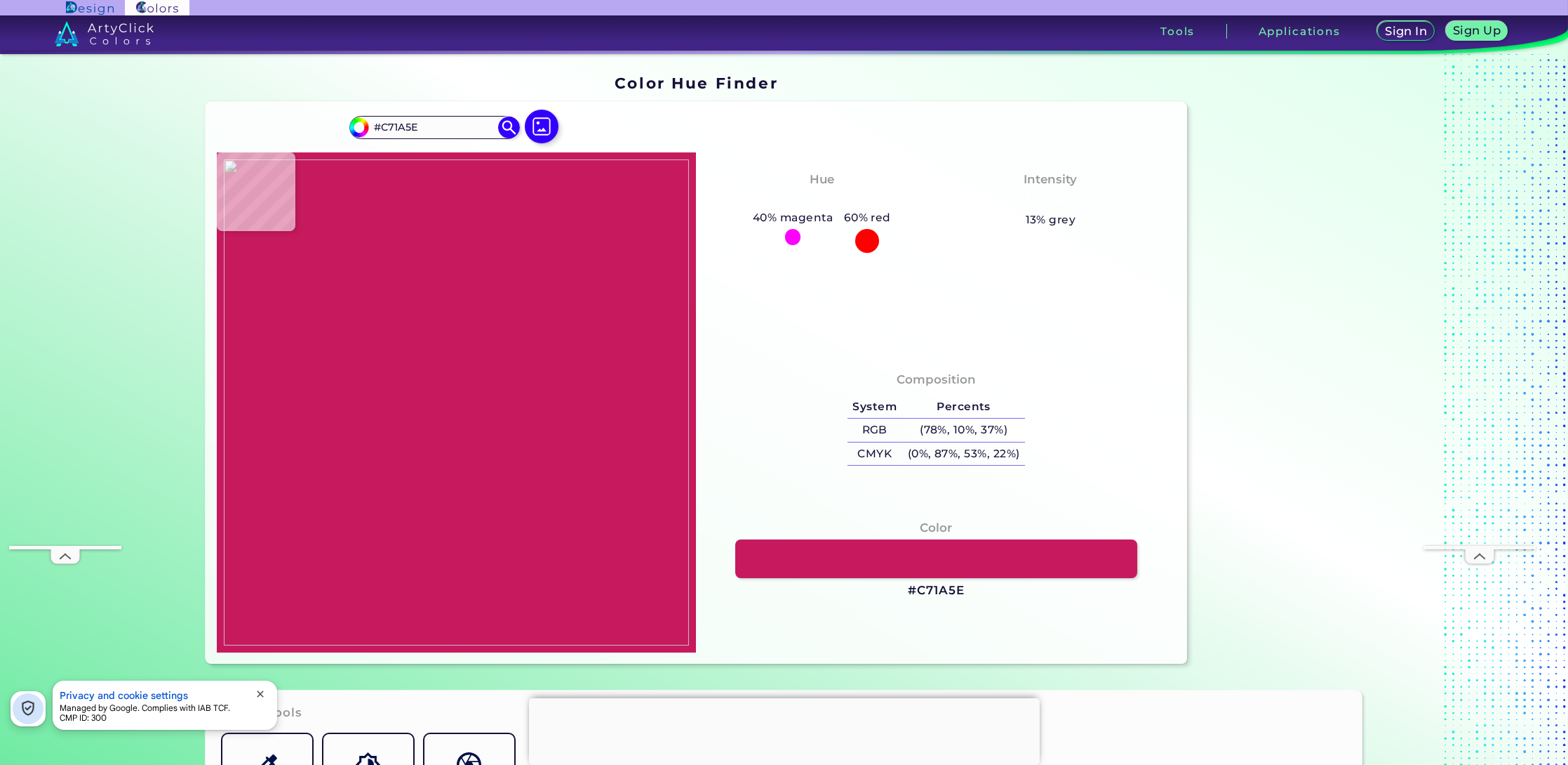
type input "#a56c3d"
type input "#A56C3D"
type input "#96c544"
type input "#96C544"
type input "#ffffff"
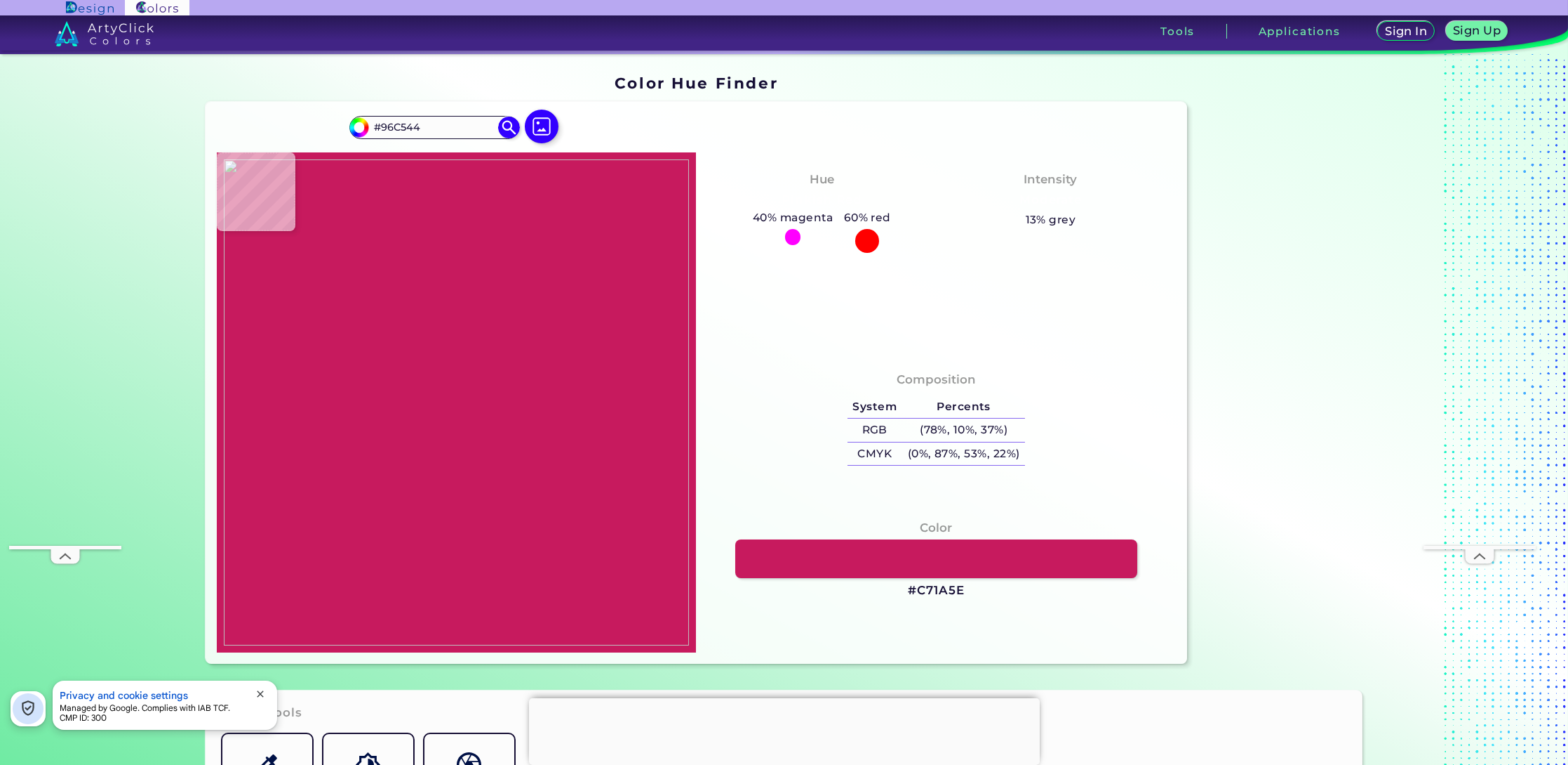
type input "#FFFFFF"
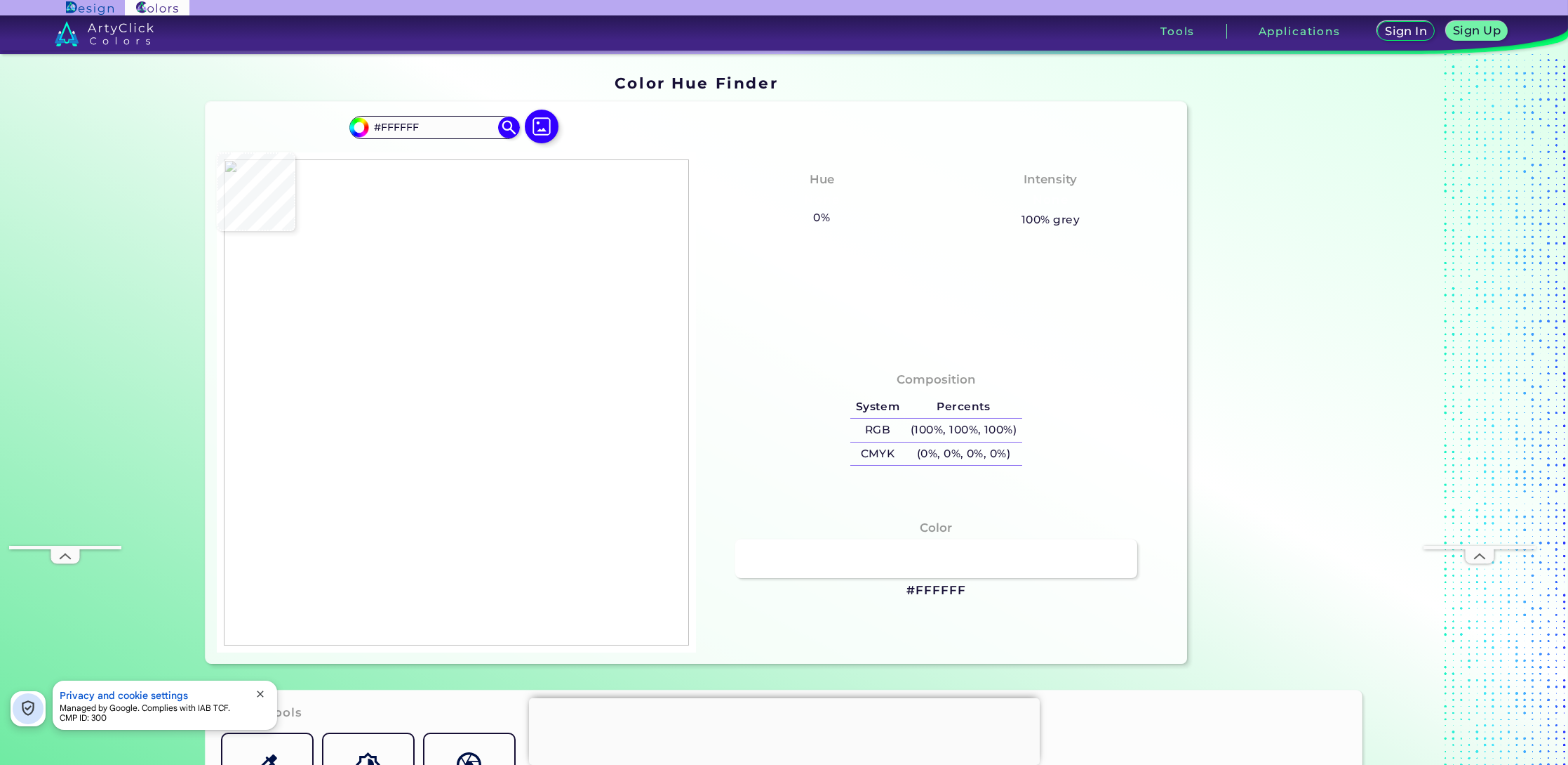
type input "#89ba26"
type input "#89BA26"
type input "#ffffff"
type input "#FFFFFF"
type input "#000000"
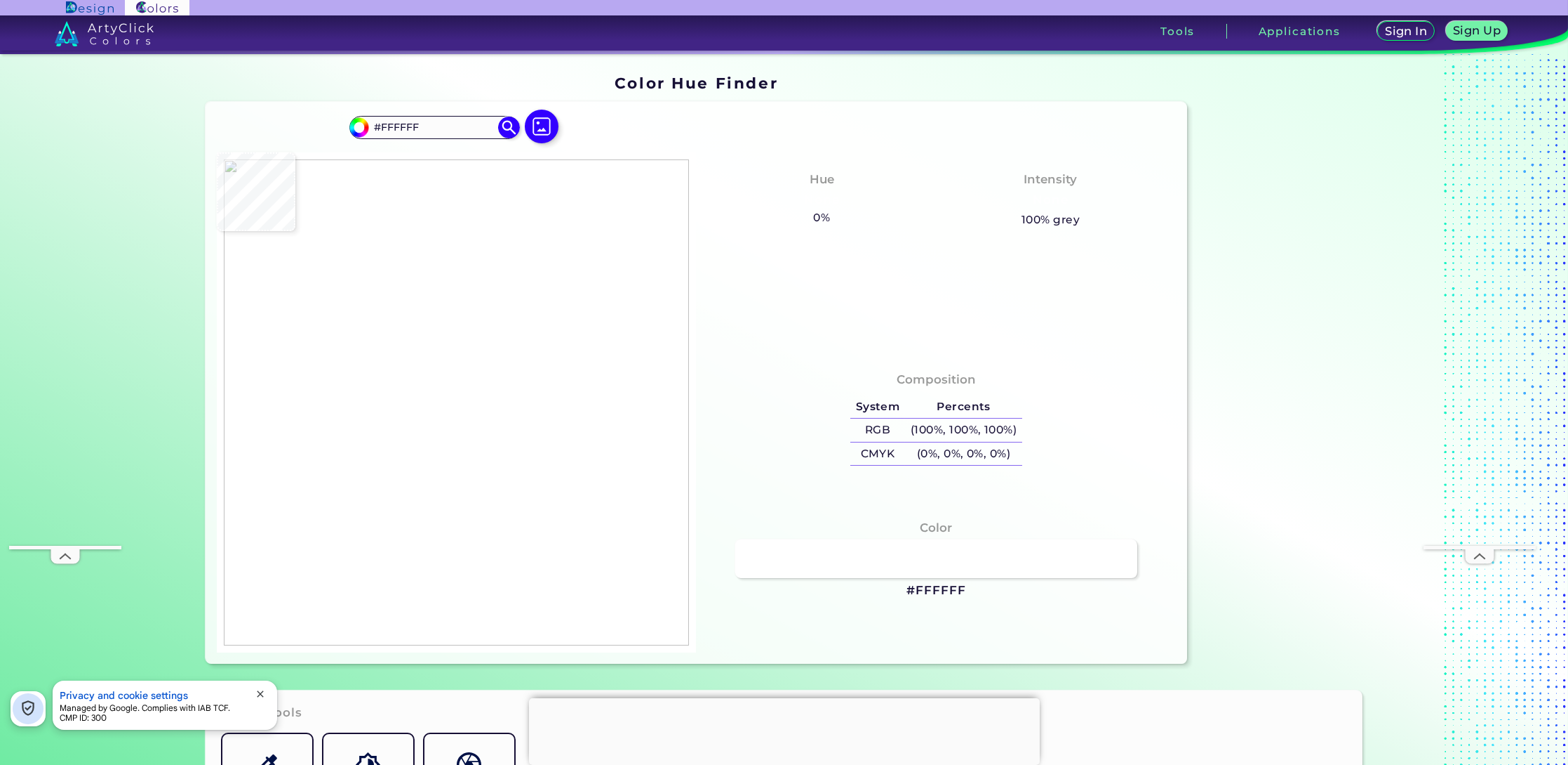
type input "#000000"
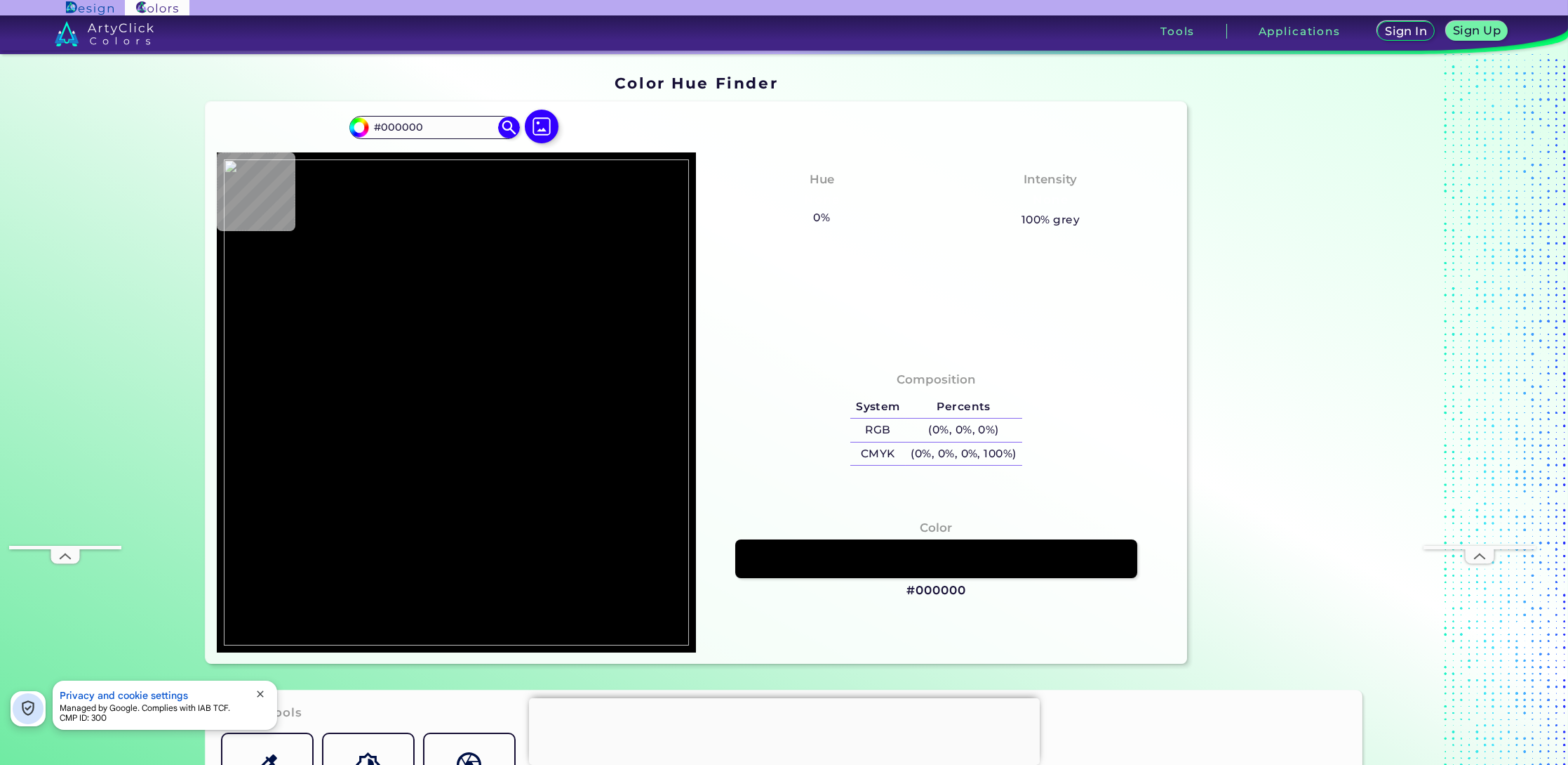
type input "#ffffff"
type input "#FFFFFF"
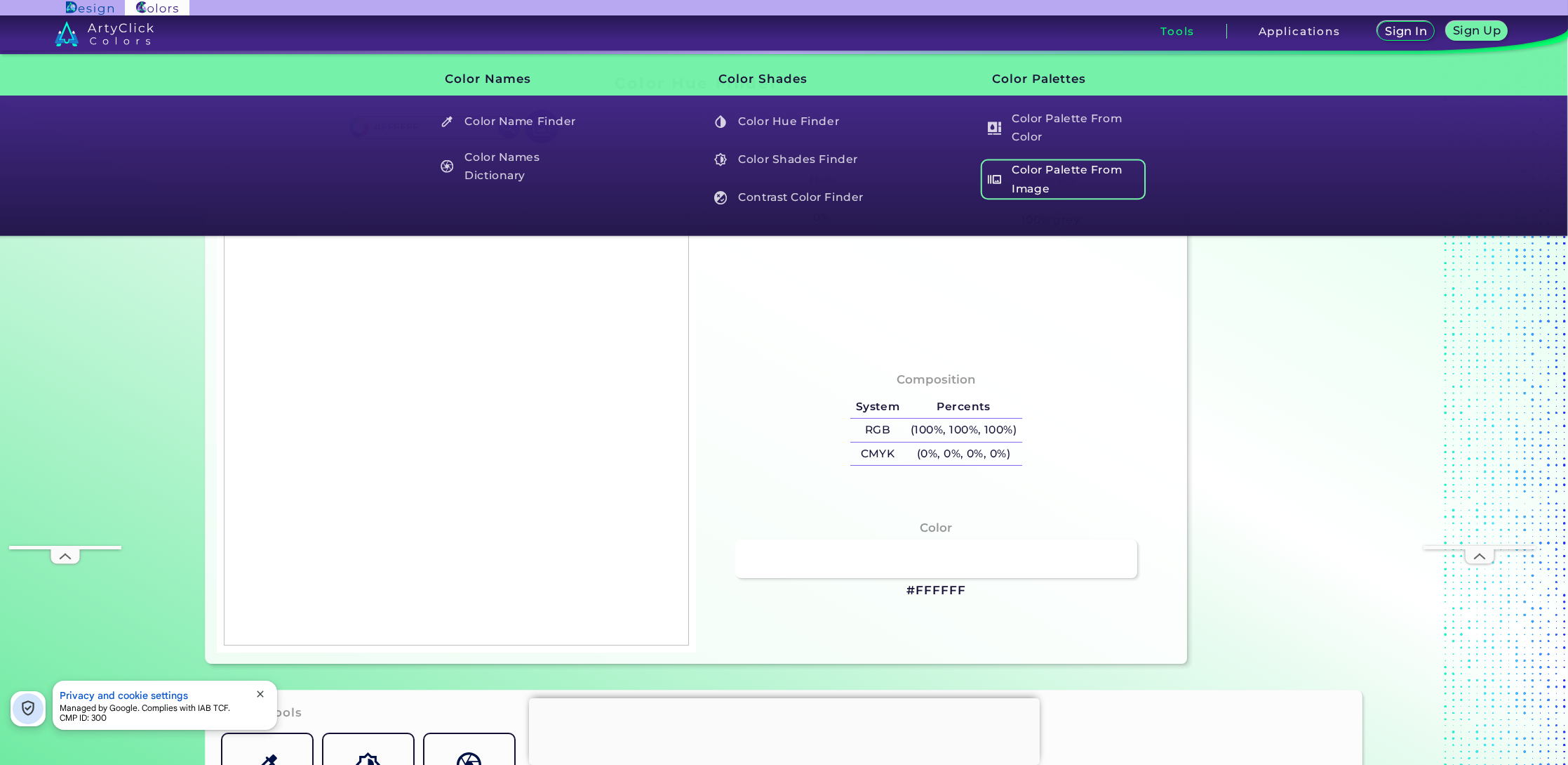
click at [1050, 189] on h5 "Color Palette From Image" at bounding box center [1064, 179] width 165 height 40
